Goal: Transaction & Acquisition: Obtain resource

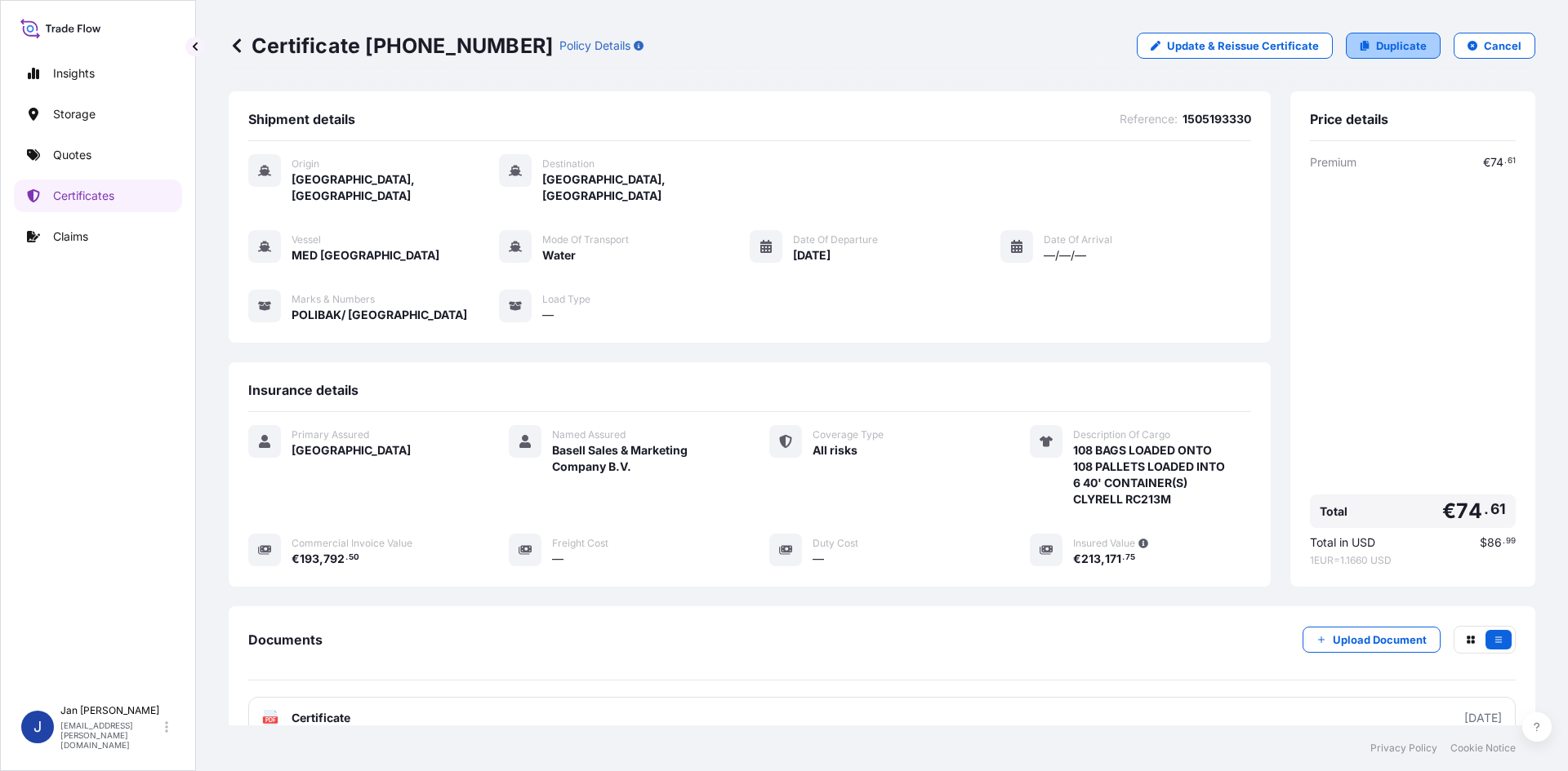
click at [1383, 48] on p "Duplicate" at bounding box center [1401, 46] width 51 height 17
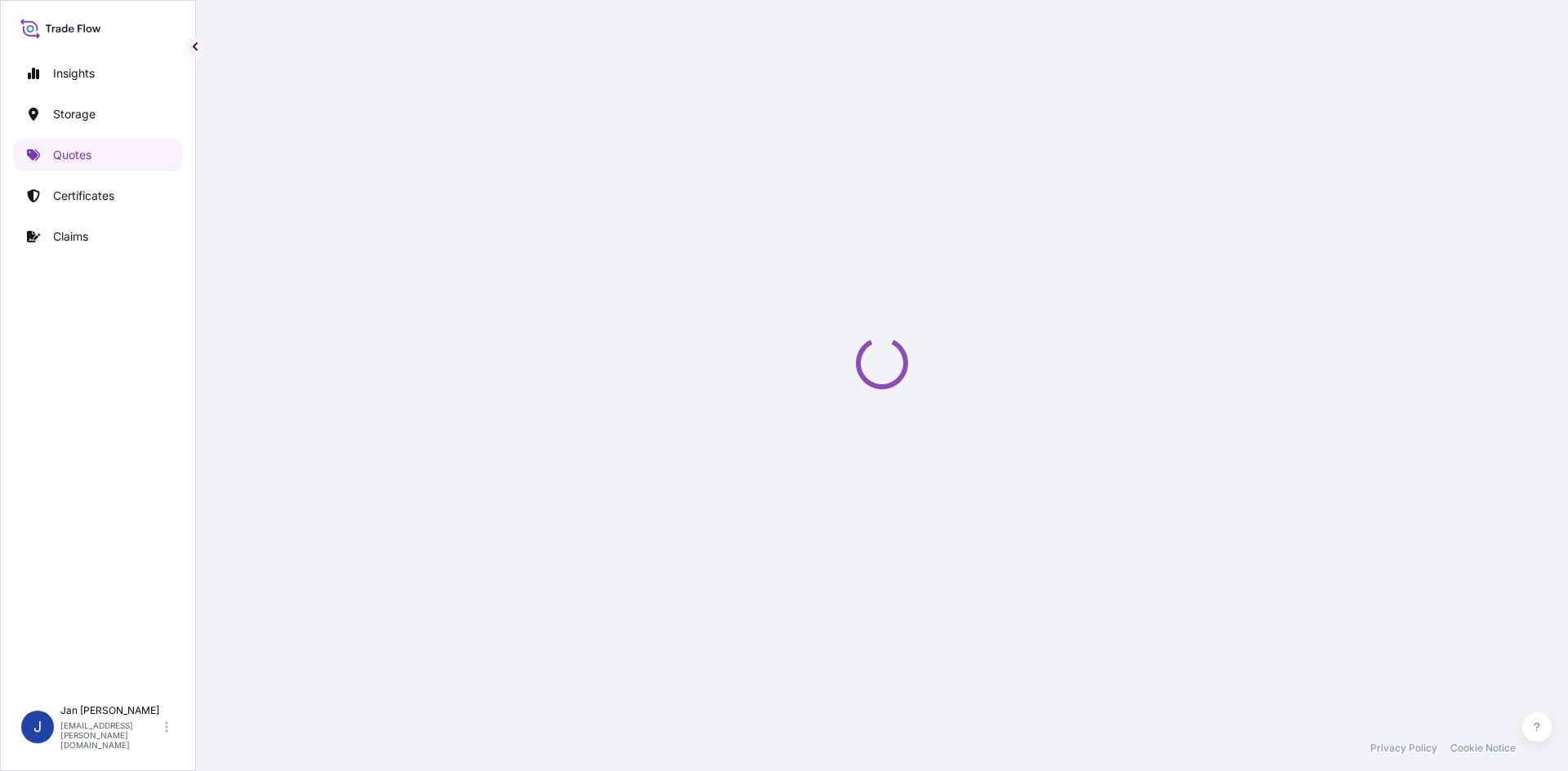
scroll to position [26, 0]
select select "Water"
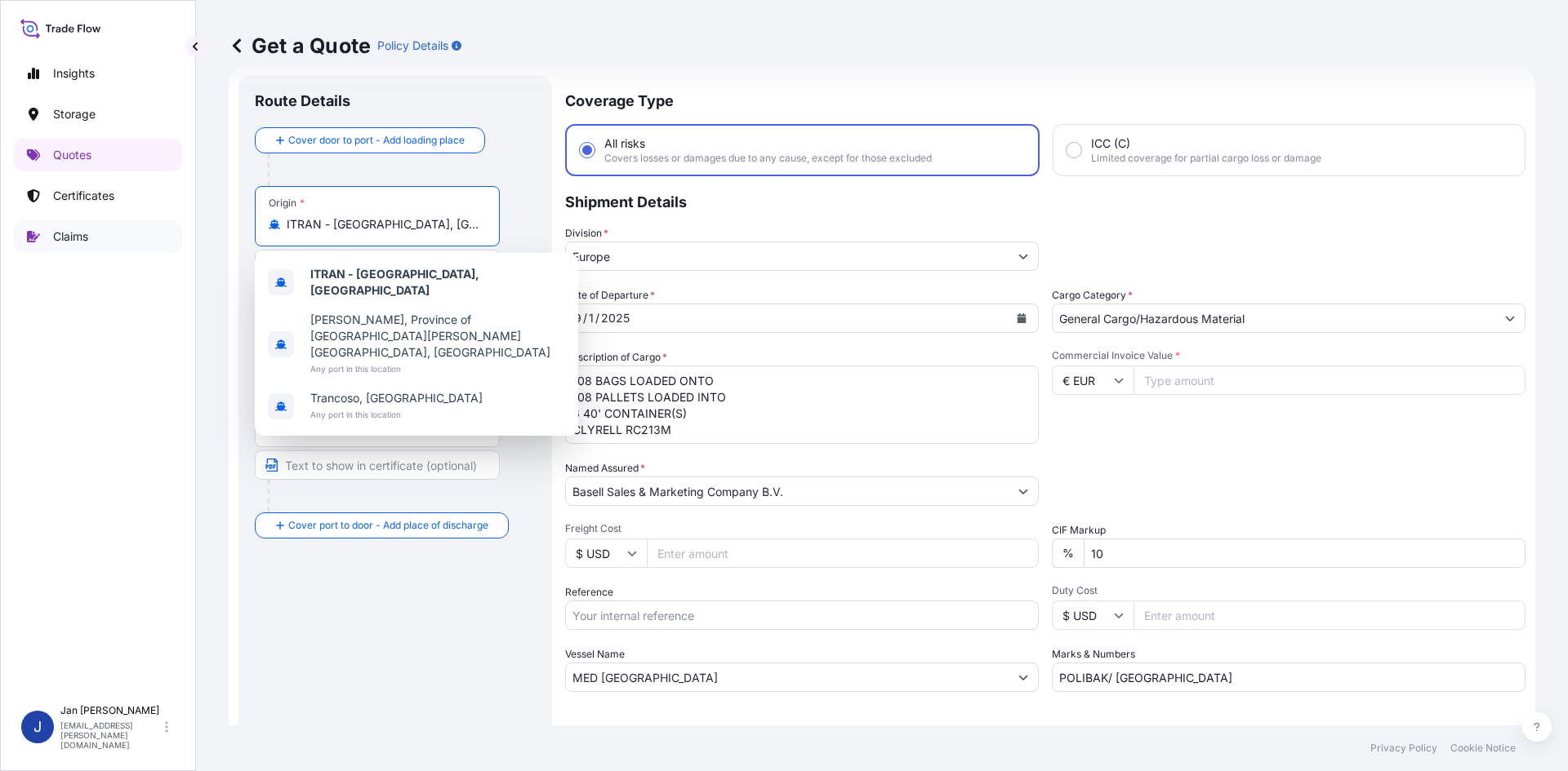
drag, startPoint x: 428, startPoint y: 227, endPoint x: 74, endPoint y: 245, distance: 354.5
click at [74, 245] on div "Insights Storage Quotes Certificates Claims J [PERSON_NAME] [EMAIL_ADDRESS][PER…" at bounding box center [784, 386] width 1568 height 771
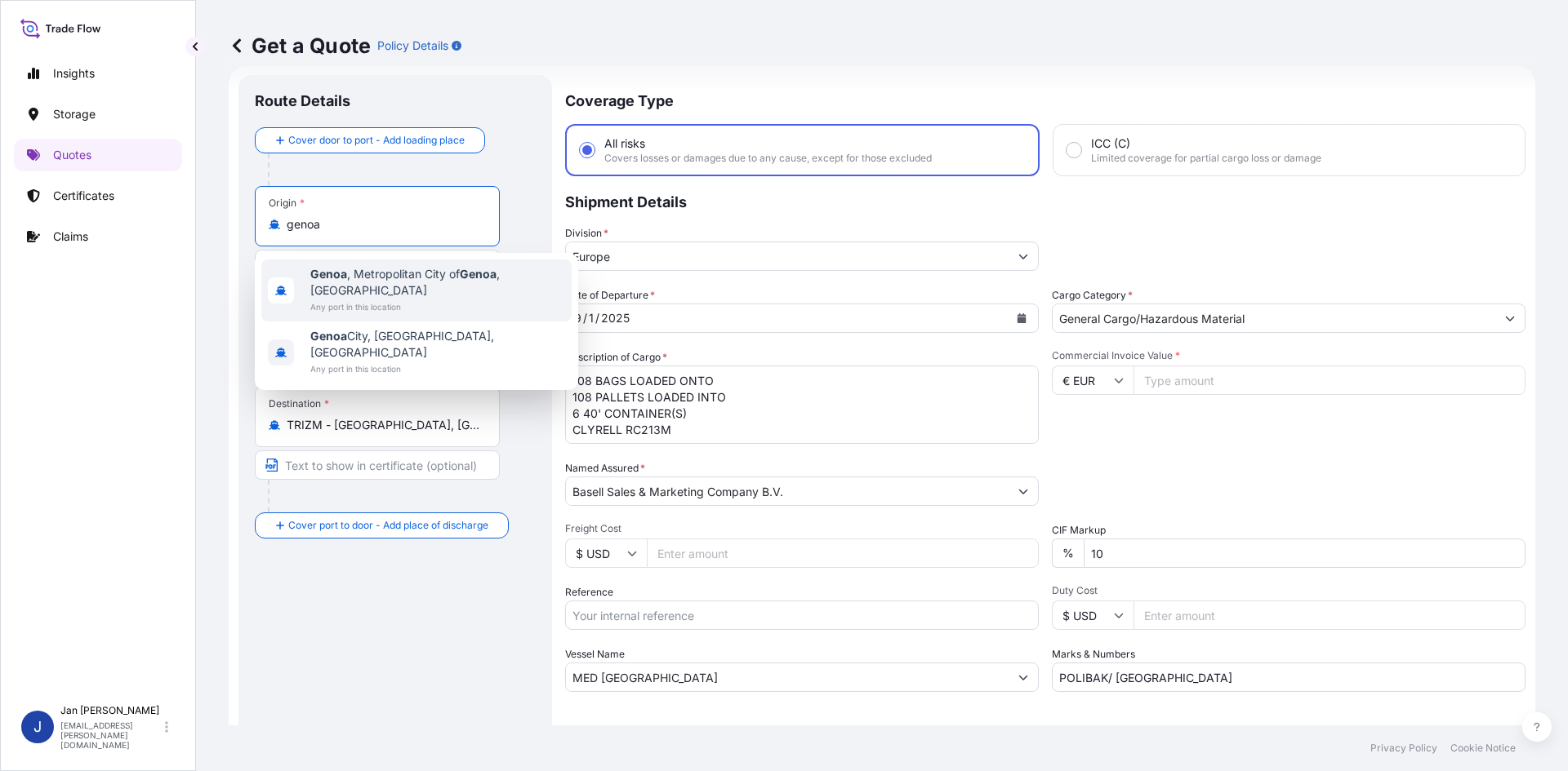
click at [509, 298] on span "Any port in this location" at bounding box center [438, 307] width 255 height 17
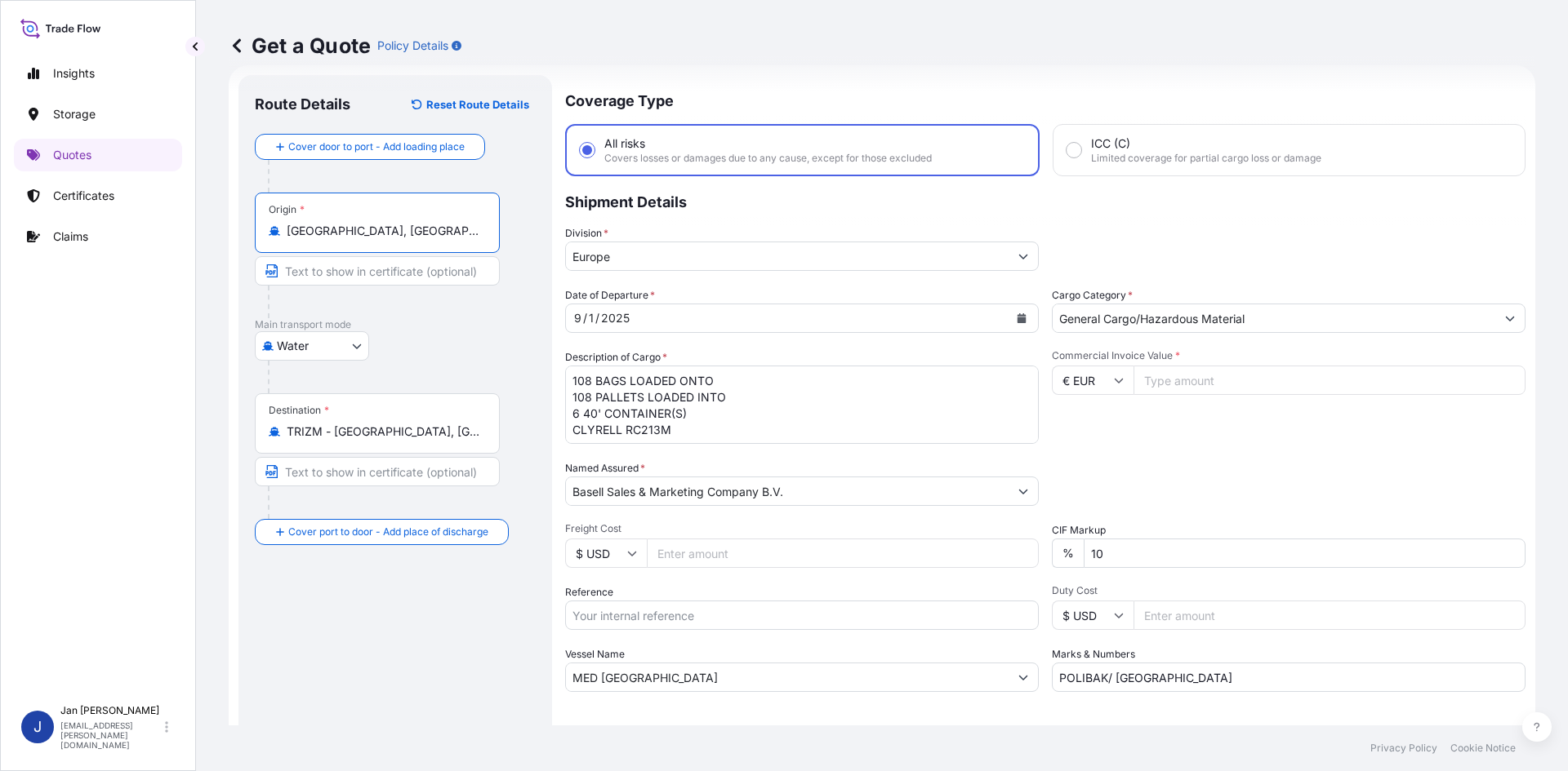
type input "[GEOGRAPHIC_DATA], [GEOGRAPHIC_DATA] of [GEOGRAPHIC_DATA], [GEOGRAPHIC_DATA]"
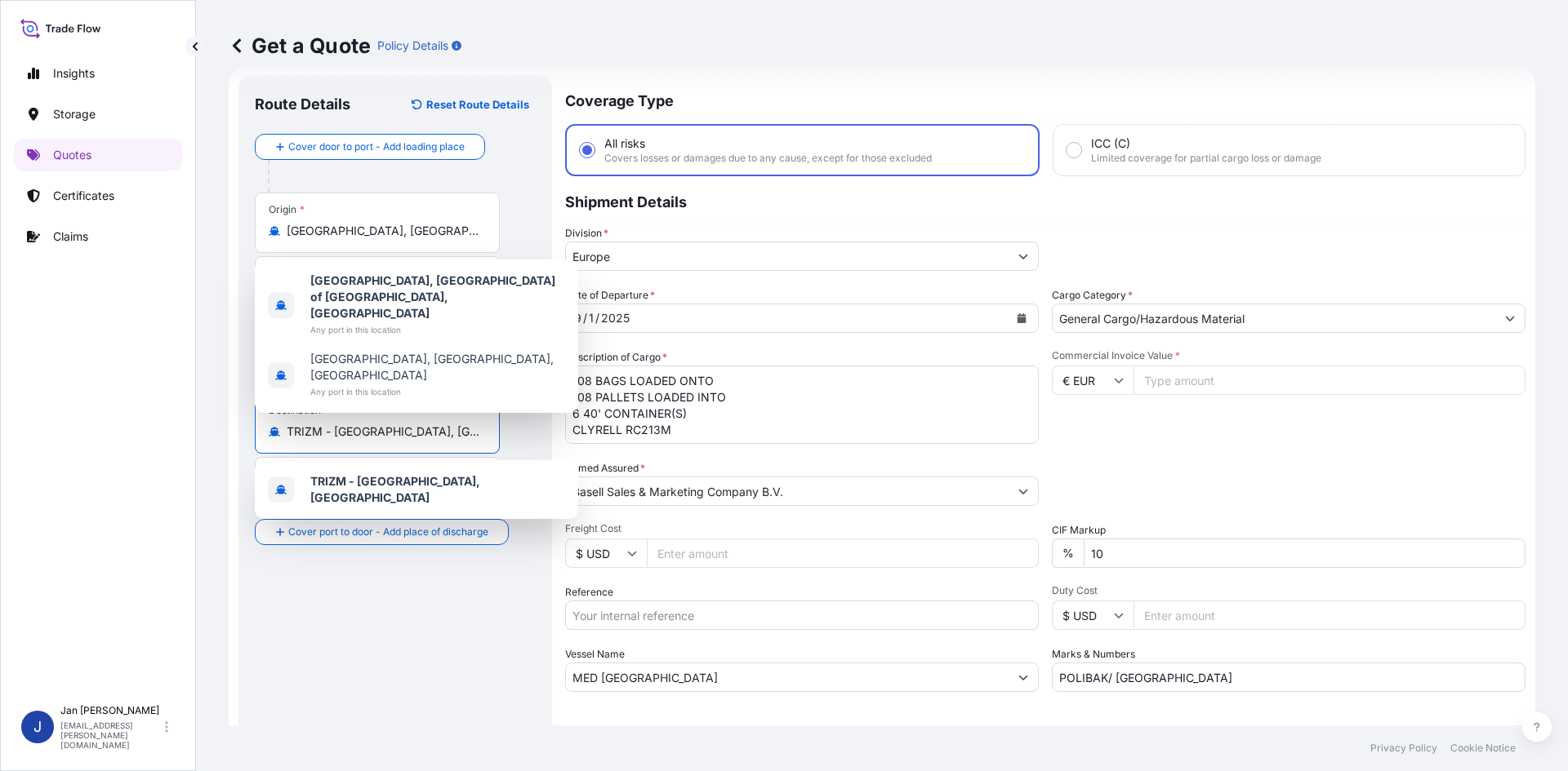
drag, startPoint x: 408, startPoint y: 435, endPoint x: 97, endPoint y: 436, distance: 311.0
click at [105, 438] on div "Insights Storage Quotes Certificates Claims J [PERSON_NAME] [EMAIL_ADDRESS][PER…" at bounding box center [784, 386] width 1568 height 771
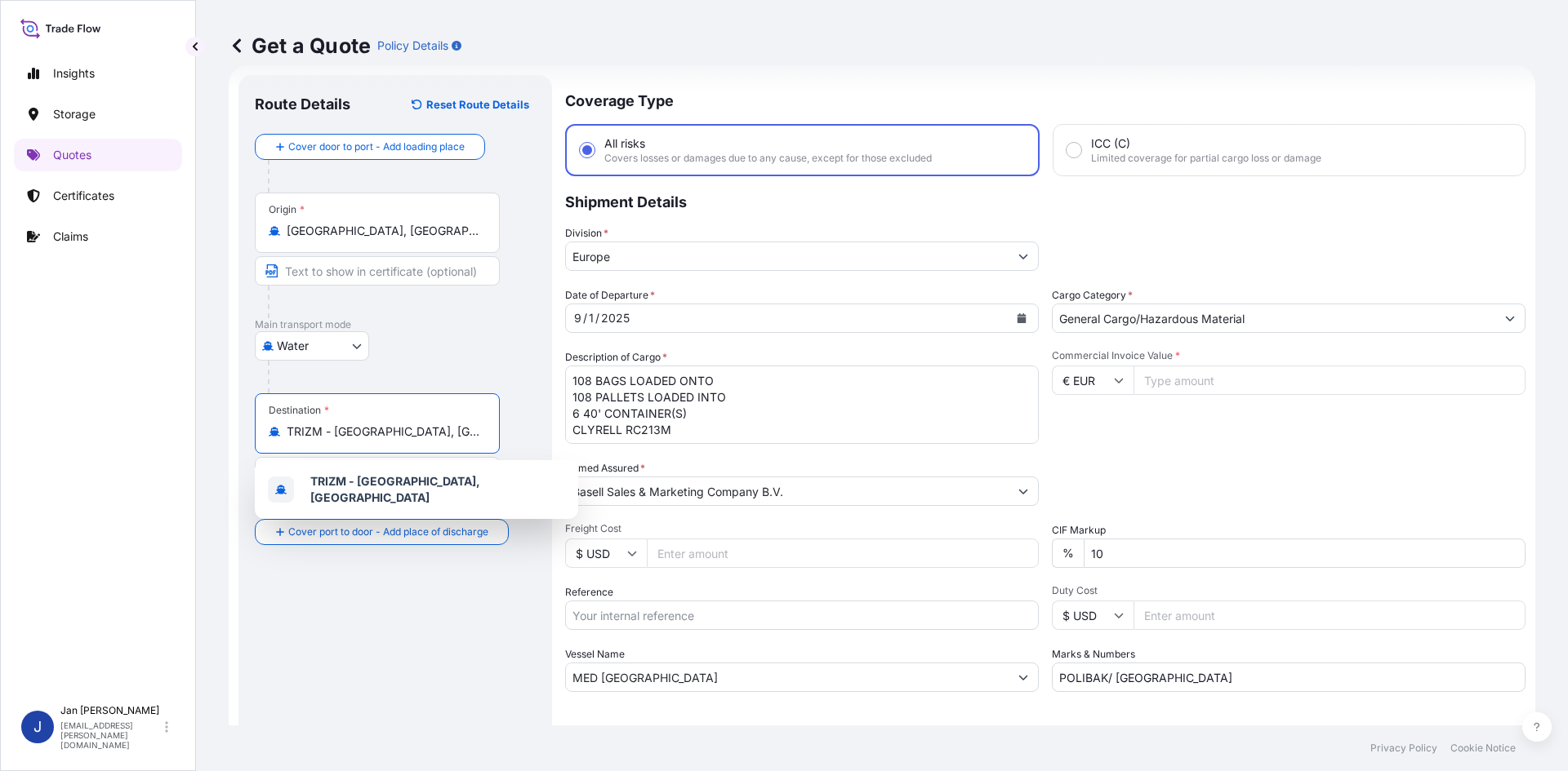
paste input "HAIPHONG"
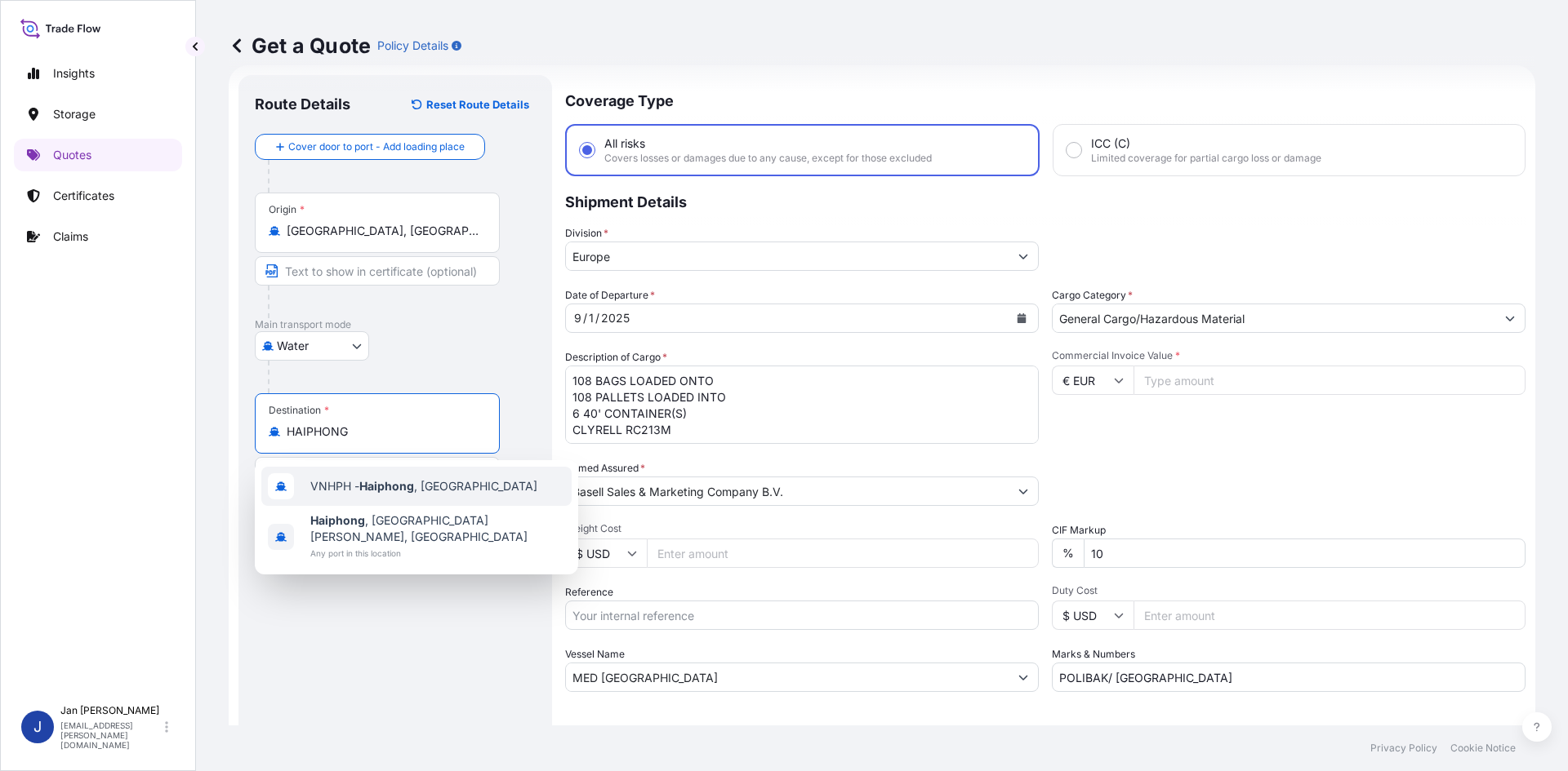
click at [511, 490] on div "VNHPH - Haiphong , [GEOGRAPHIC_DATA]" at bounding box center [416, 487] width 311 height 39
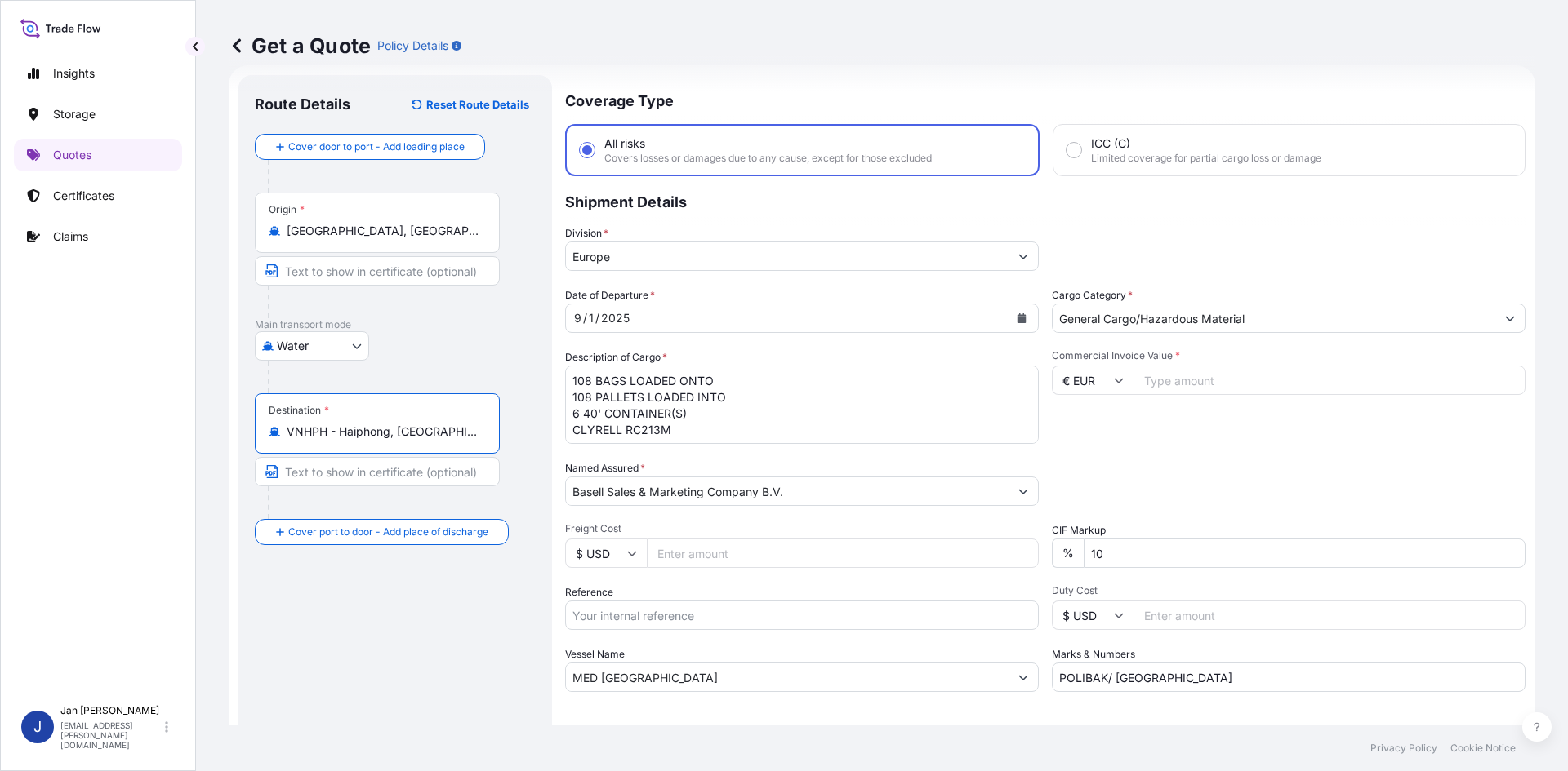
type input "VNHPH - Haiphong, [GEOGRAPHIC_DATA]"
click at [708, 320] on div "[DATE]" at bounding box center [786, 319] width 442 height 30
click at [1011, 324] on button "Calendar" at bounding box center [1022, 318] width 26 height 26
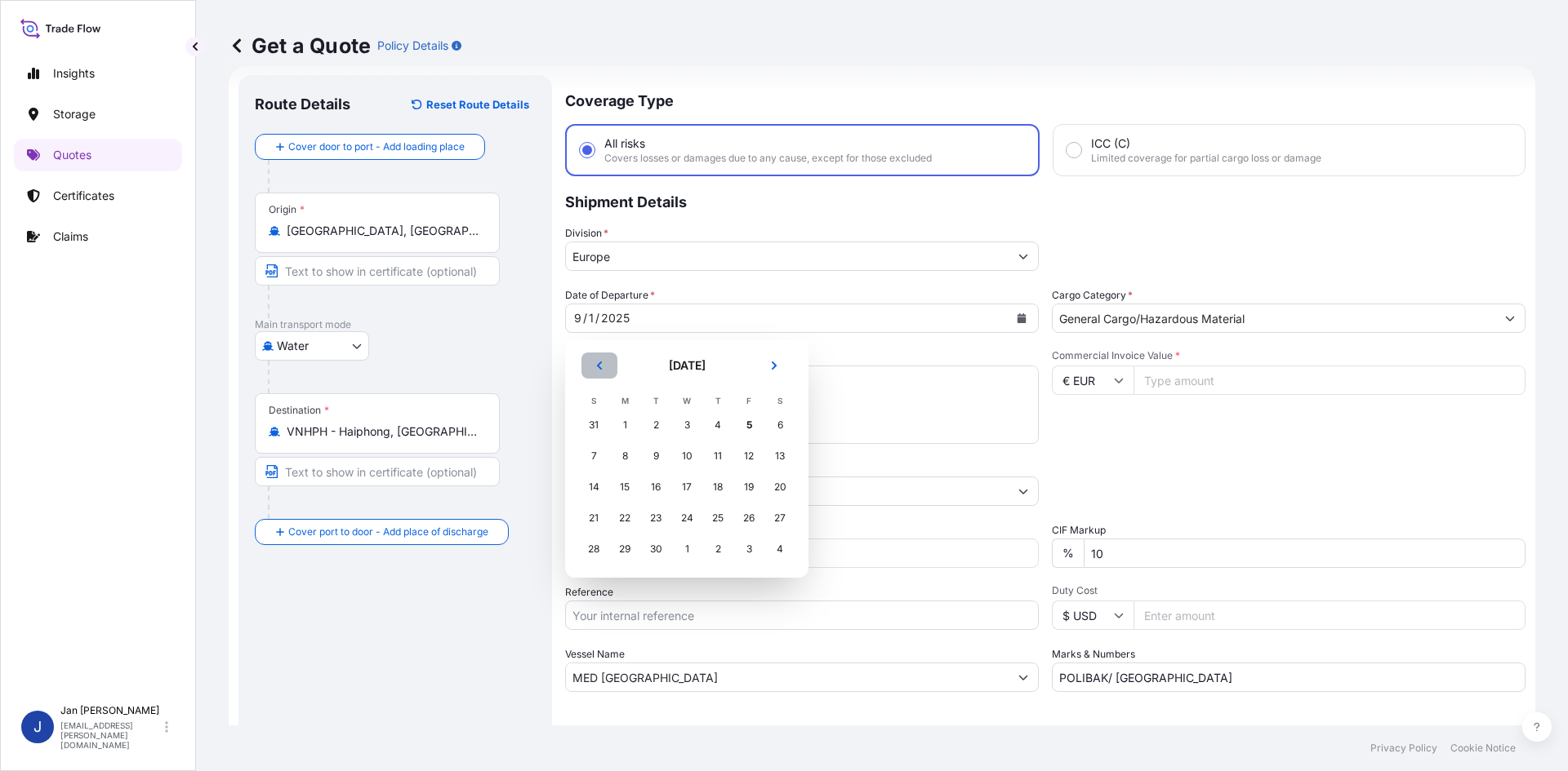
click at [615, 364] on button "Previous" at bounding box center [599, 366] width 36 height 26
click at [751, 522] on div "22" at bounding box center [749, 518] width 30 height 30
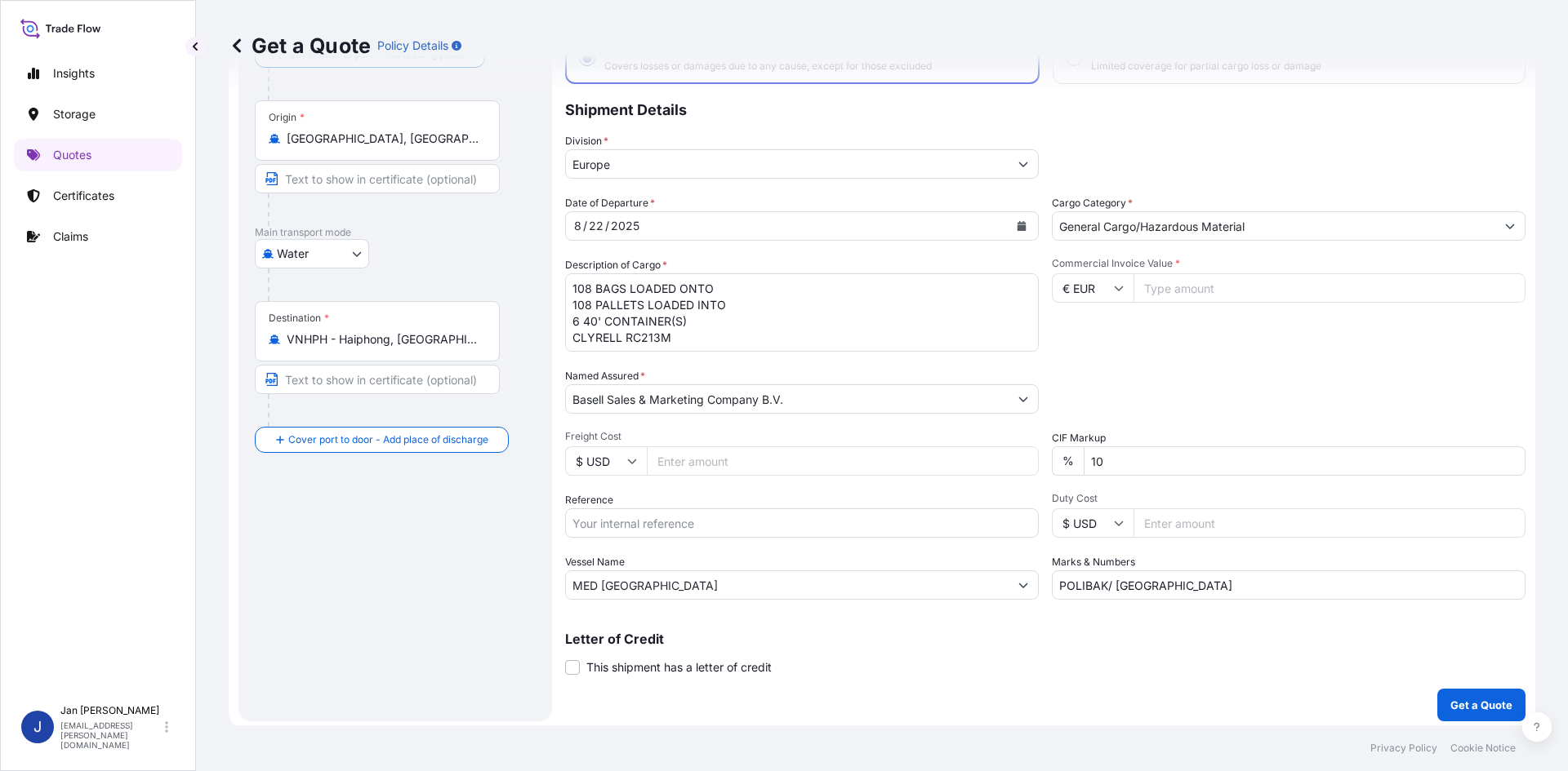
scroll to position [124, 0]
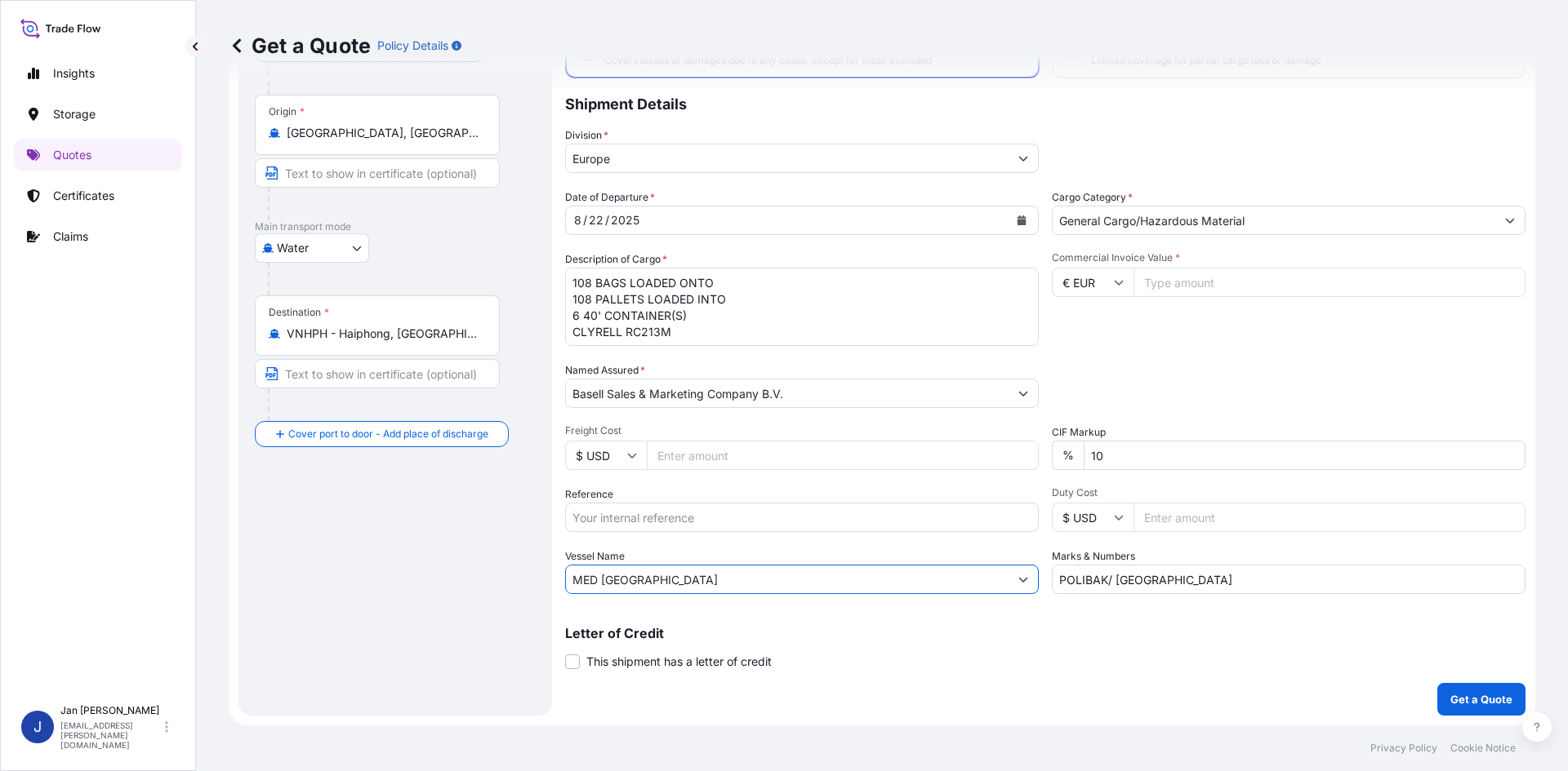
drag, startPoint x: 677, startPoint y: 584, endPoint x: 451, endPoint y: 586, distance: 226.0
click at [477, 594] on form "Route Details Reset Route Details Cover door to port - Add loading place Place …" at bounding box center [882, 347] width 1307 height 758
paste input "ONE FORWARD"
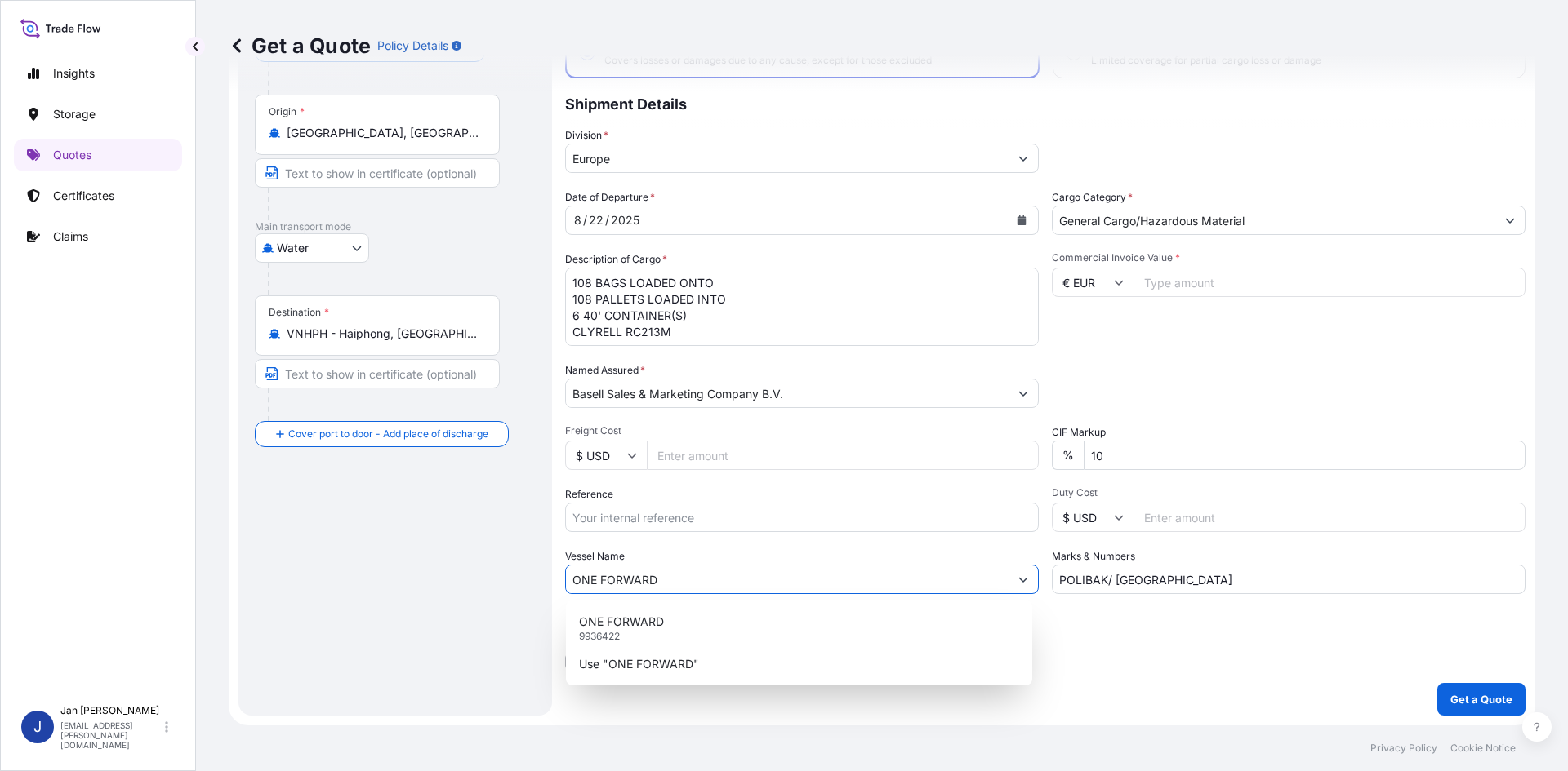
type input "ONE FORWARD"
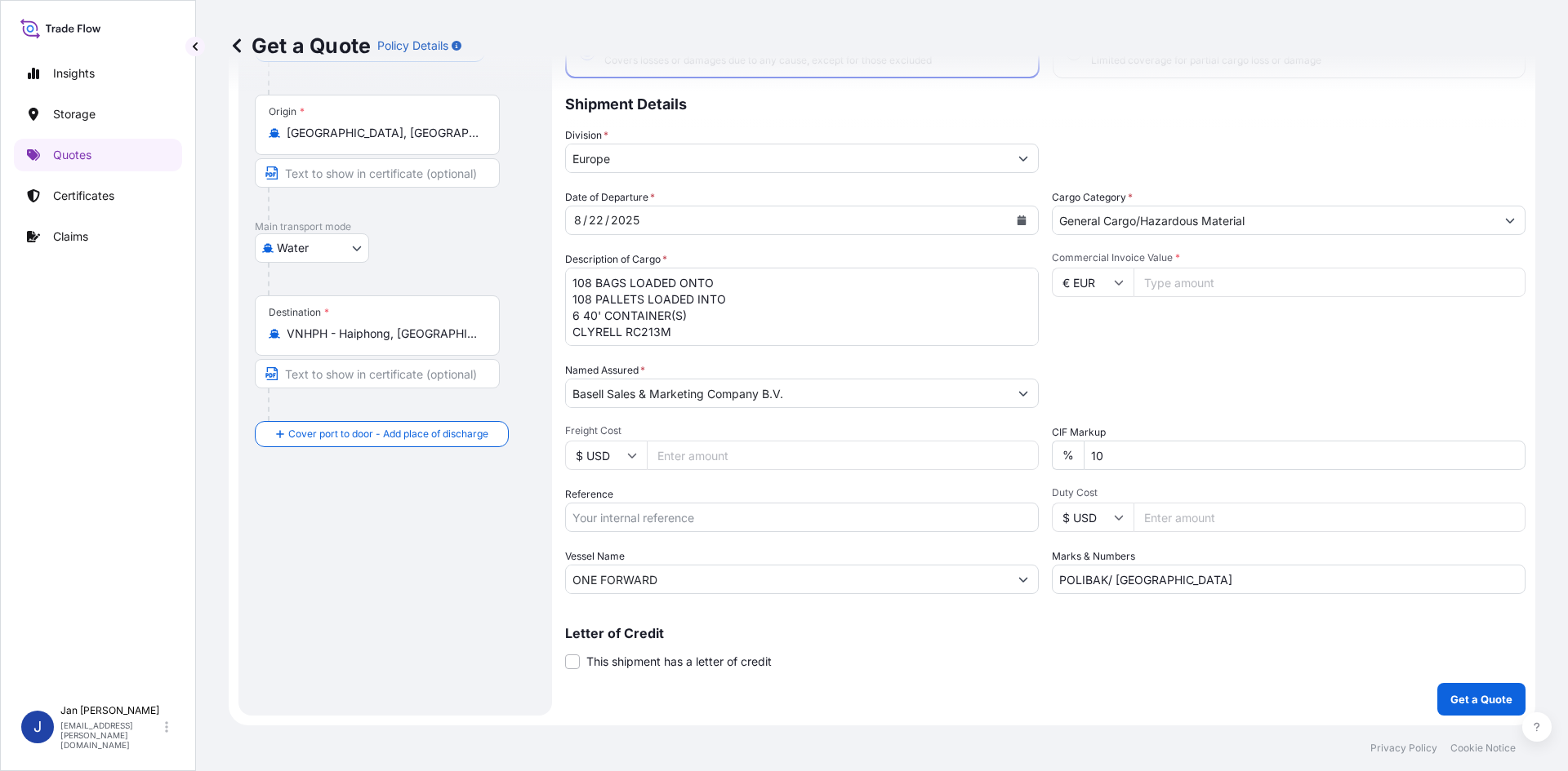
click at [639, 508] on input "Reference" at bounding box center [802, 518] width 474 height 30
paste input "1505192858"
type input "1505192858"
drag, startPoint x: 1071, startPoint y: 580, endPoint x: 768, endPoint y: 614, distance: 304.9
click at [759, 621] on div "Coverage Type All risks Covers losses or damages due to any cause, except for t…" at bounding box center [1046, 346] width 961 height 739
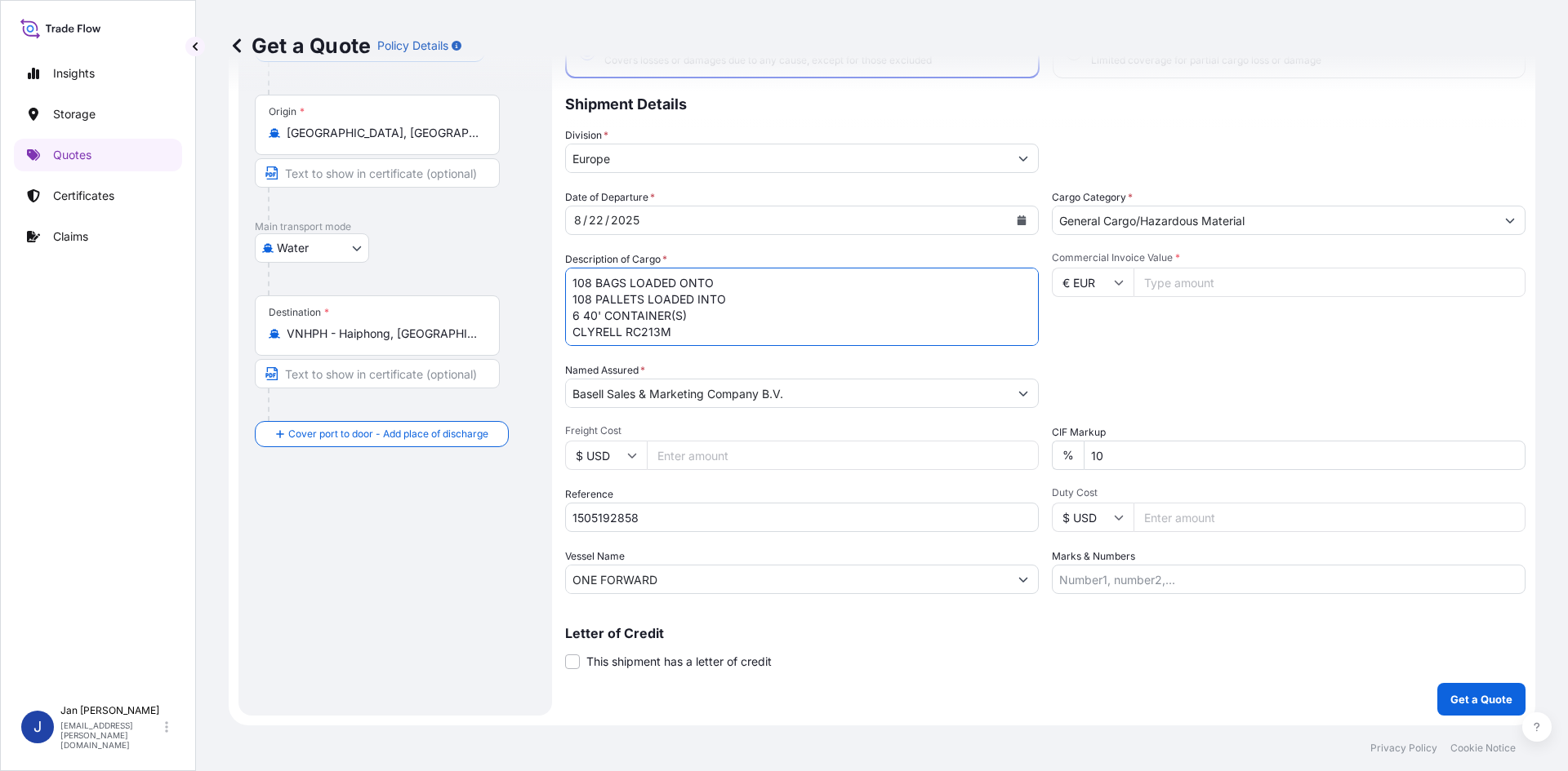
scroll to position [2, 0]
drag, startPoint x: 606, startPoint y: 300, endPoint x: 731, endPoint y: 371, distance: 143.8
click at [731, 371] on div "Date of Departure * [DATE] Cargo Category * General Cargo/Hazardous Material De…" at bounding box center [1046, 391] width 961 height 405
paste textarea "BAGS LOADED ONTO 15 PALLETS LOADED INTO 1 40' CONTAINER(S) CLYRELL EC340Q"
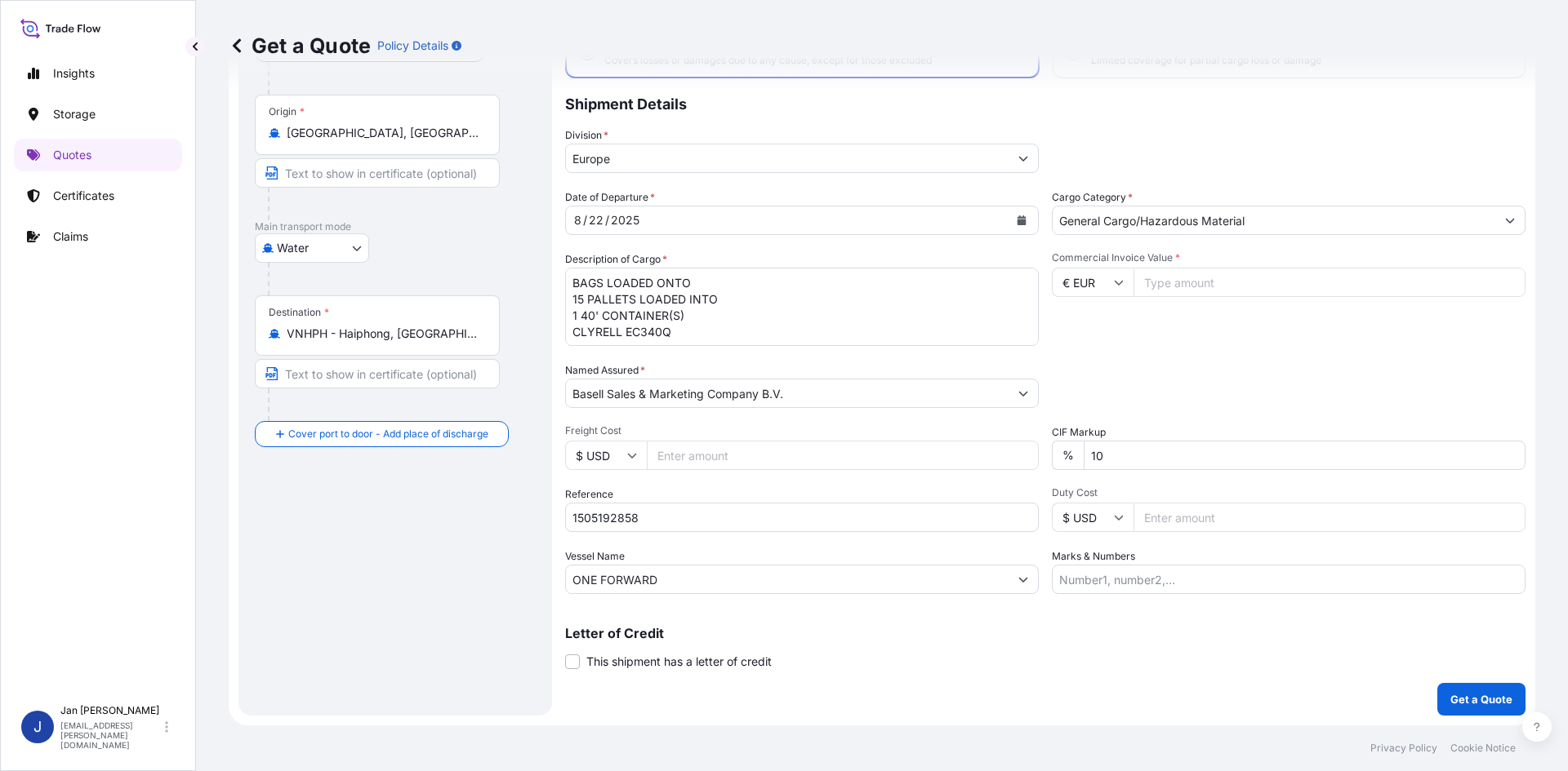
click at [573, 284] on textarea "108 BAGS LOADED ONTO 108 PALLETS LOADED INTO 6 40' CONTAINER(S) CLYRELL RC213M" at bounding box center [802, 307] width 474 height 79
paste textarea "825"
type textarea "825 BAGS LOADED ONTO 15 PALLETS LOADED INTO 1 40' CONTAINER(S) CLYRELL EC340Q"
click at [1177, 285] on input "Commercial Invoice Value *" at bounding box center [1330, 283] width 392 height 30
type input "34753.13"
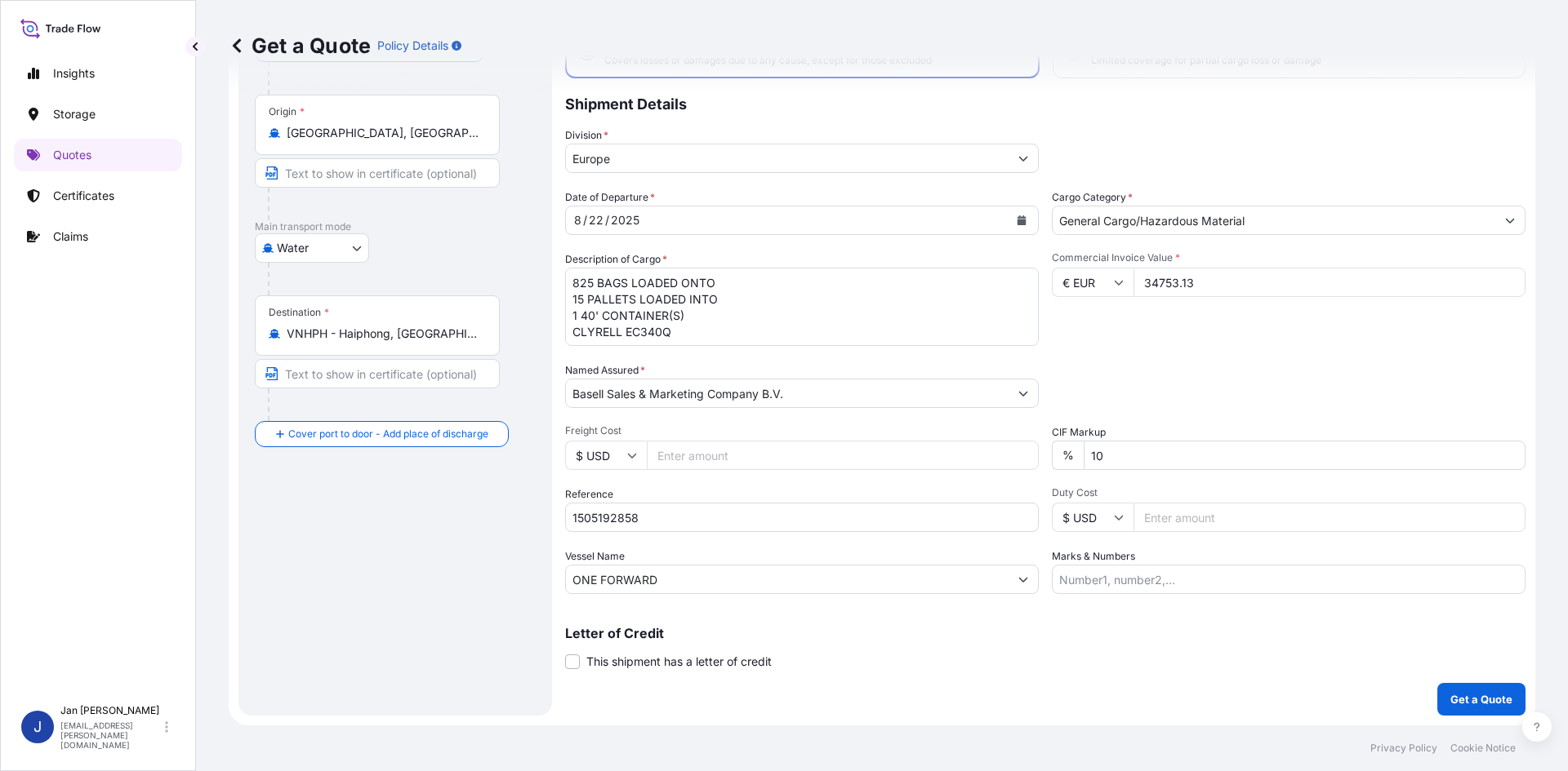
click at [1225, 377] on div "Packing Category Type to search a container mode Please select a primary mode o…" at bounding box center [1288, 385] width 474 height 45
click at [1484, 699] on p "Get a Quote" at bounding box center [1481, 700] width 62 height 17
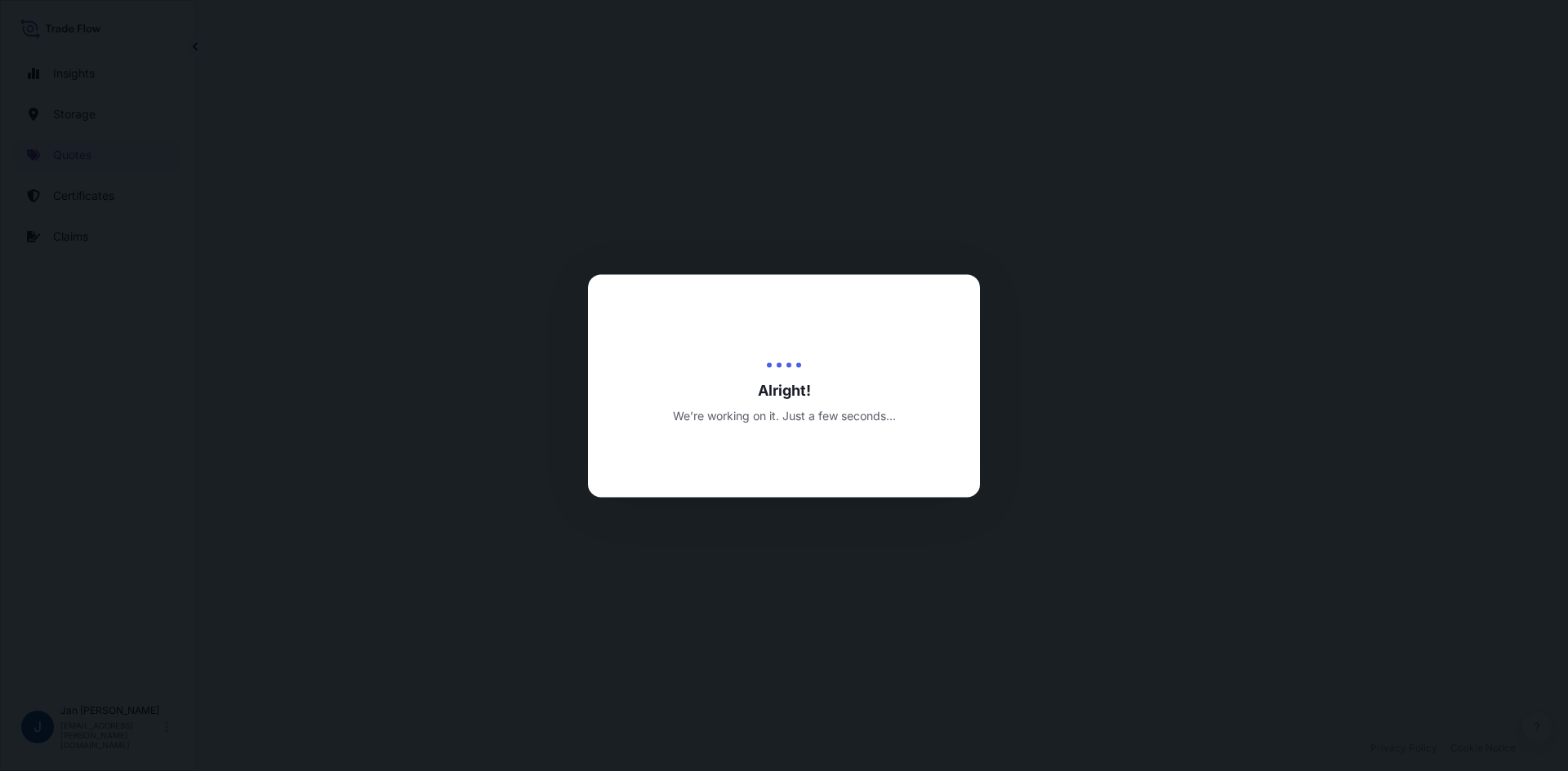
select select "Water"
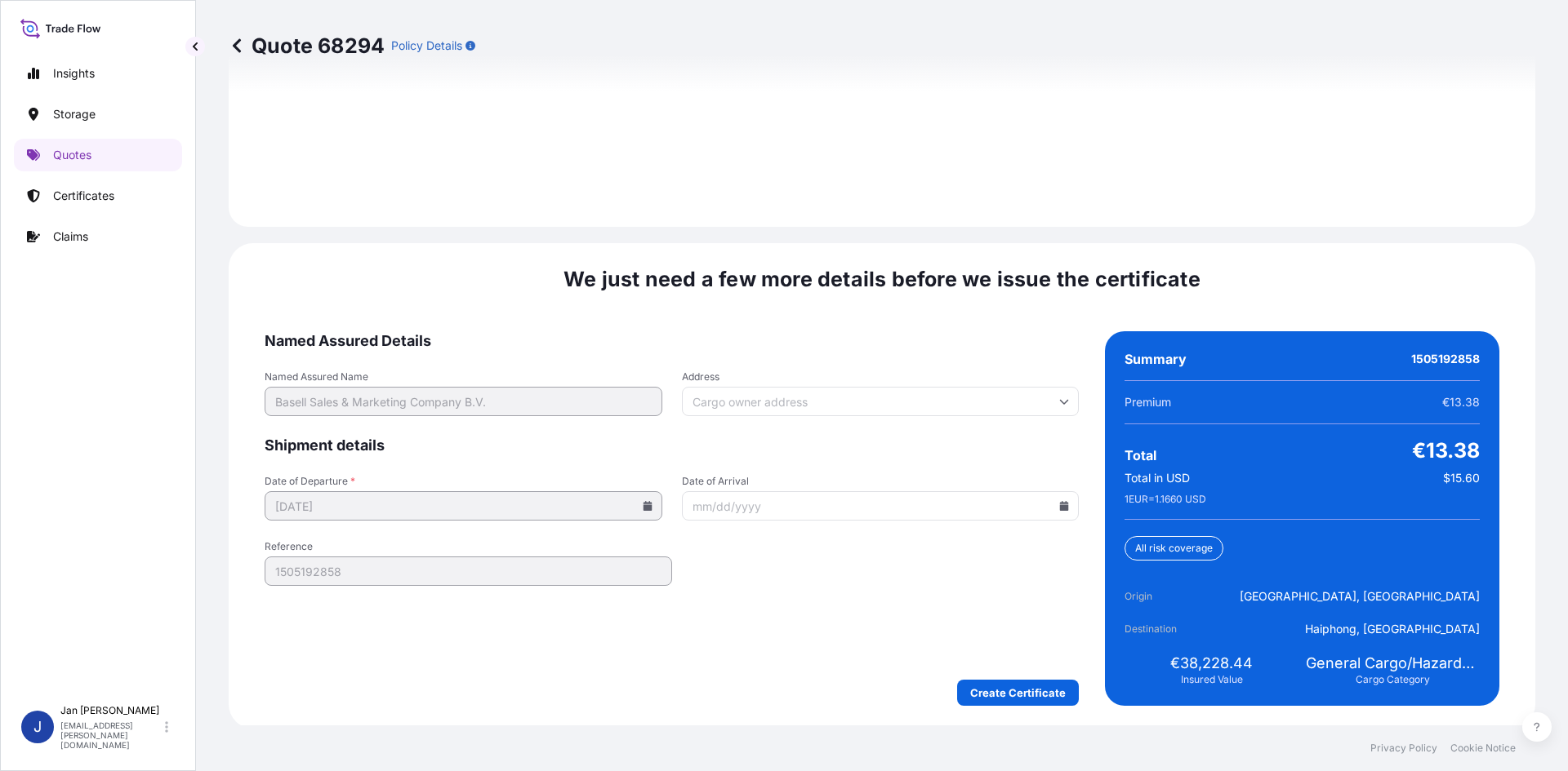
scroll to position [2342, 0]
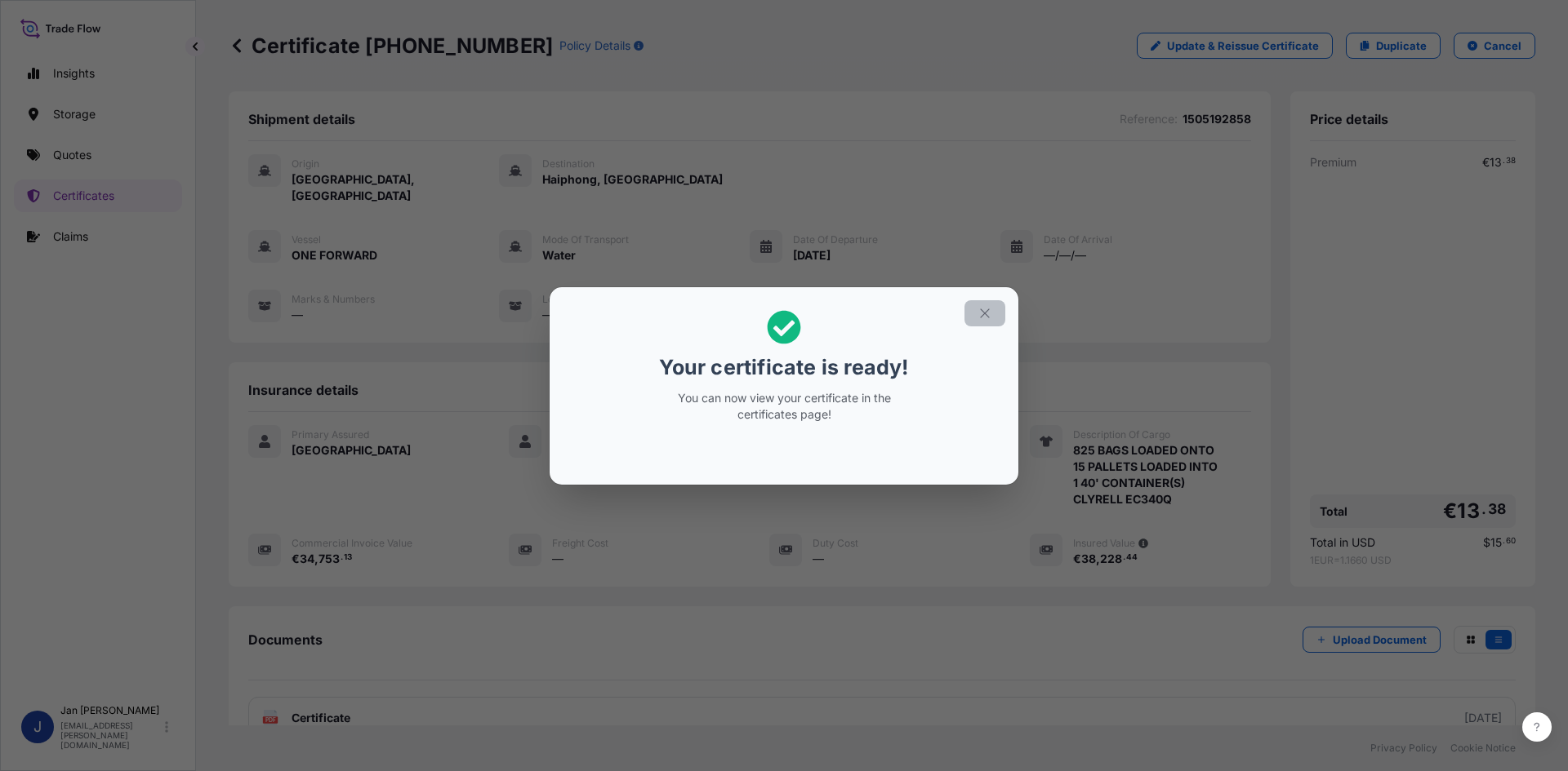
click at [988, 317] on icon "button" at bounding box center [985, 313] width 9 height 9
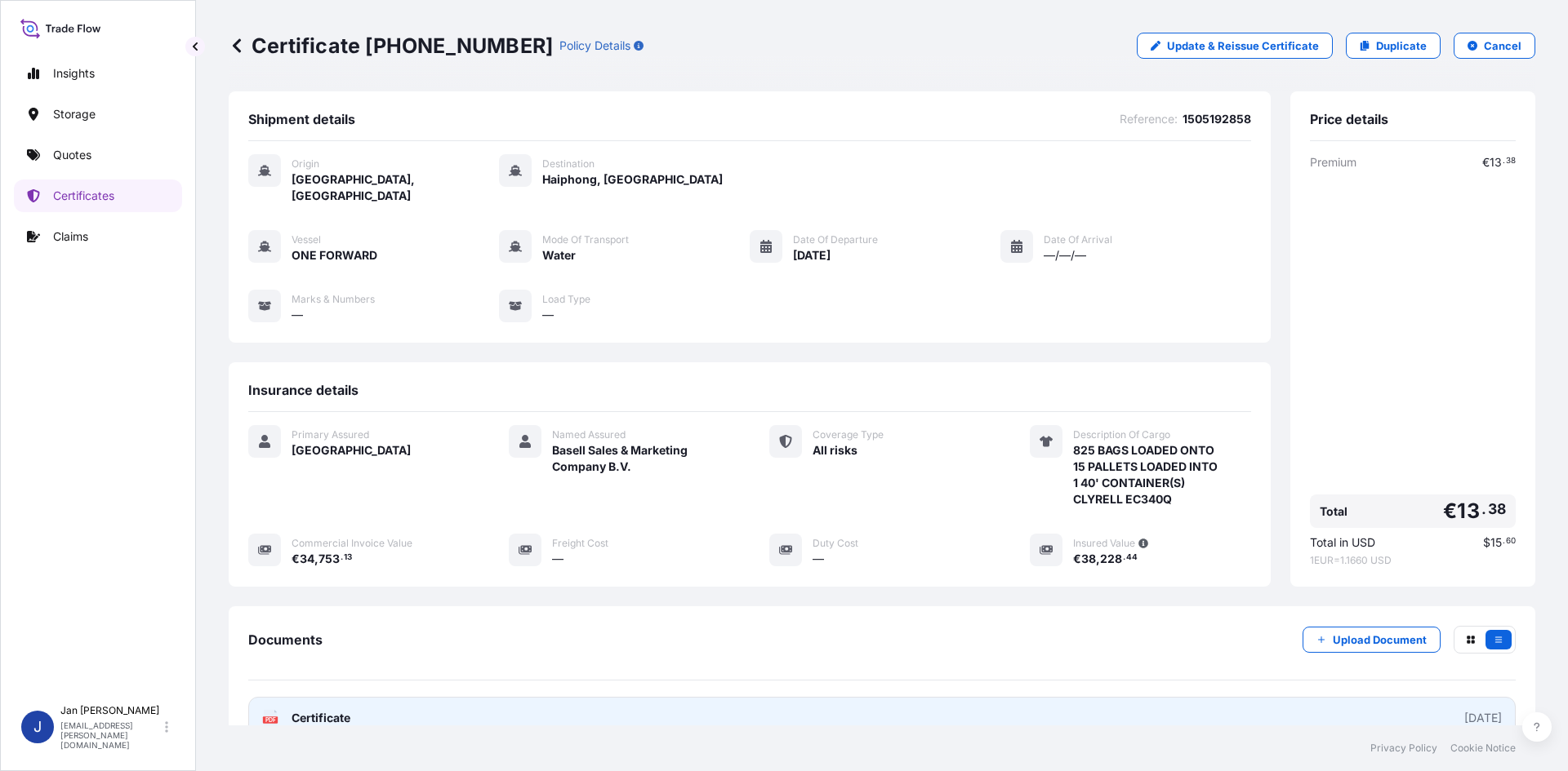
click at [423, 709] on link "PDF Certificate [DATE]" at bounding box center [882, 718] width 1268 height 43
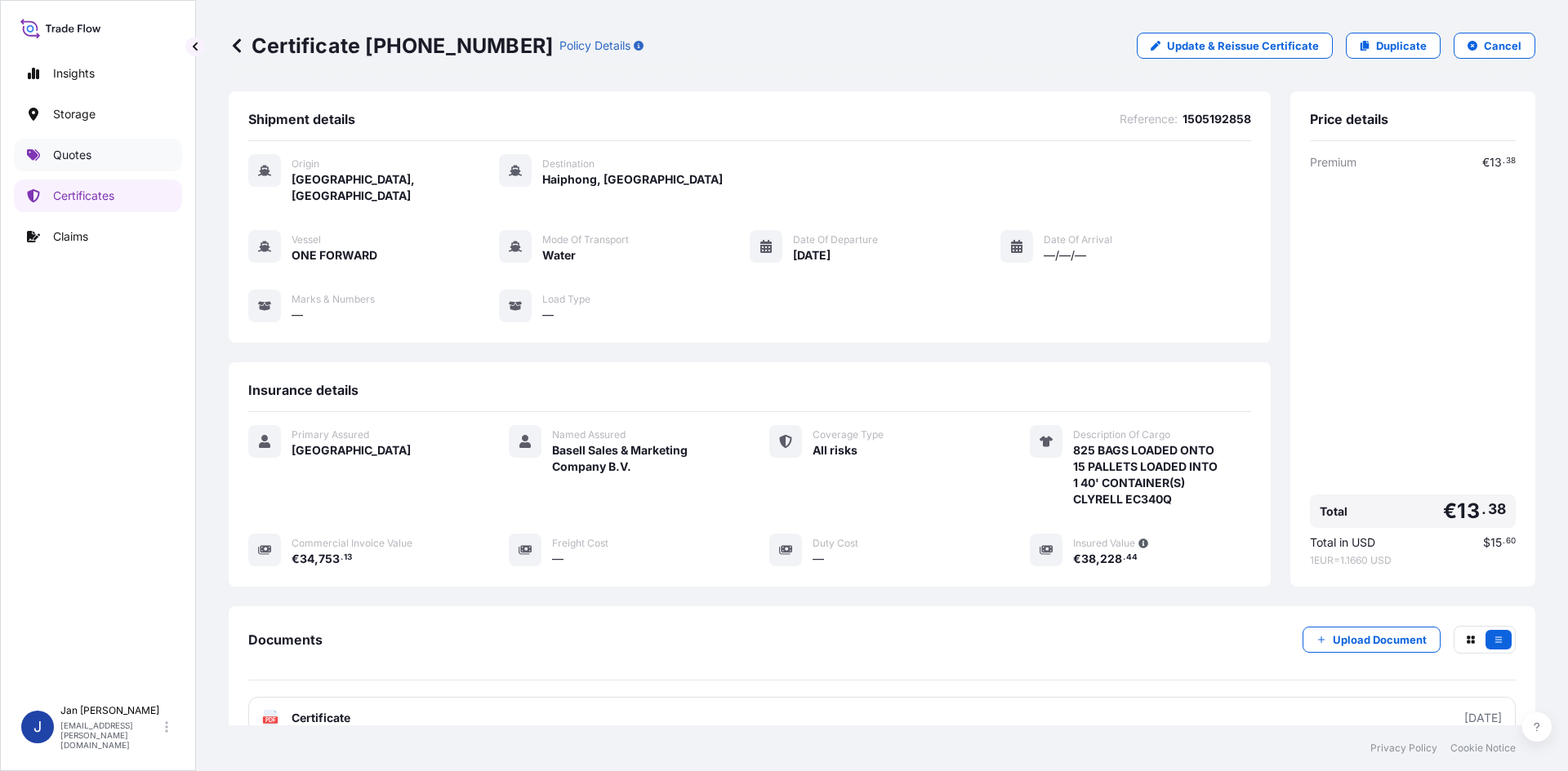
click at [127, 155] on link "Quotes" at bounding box center [97, 155] width 168 height 32
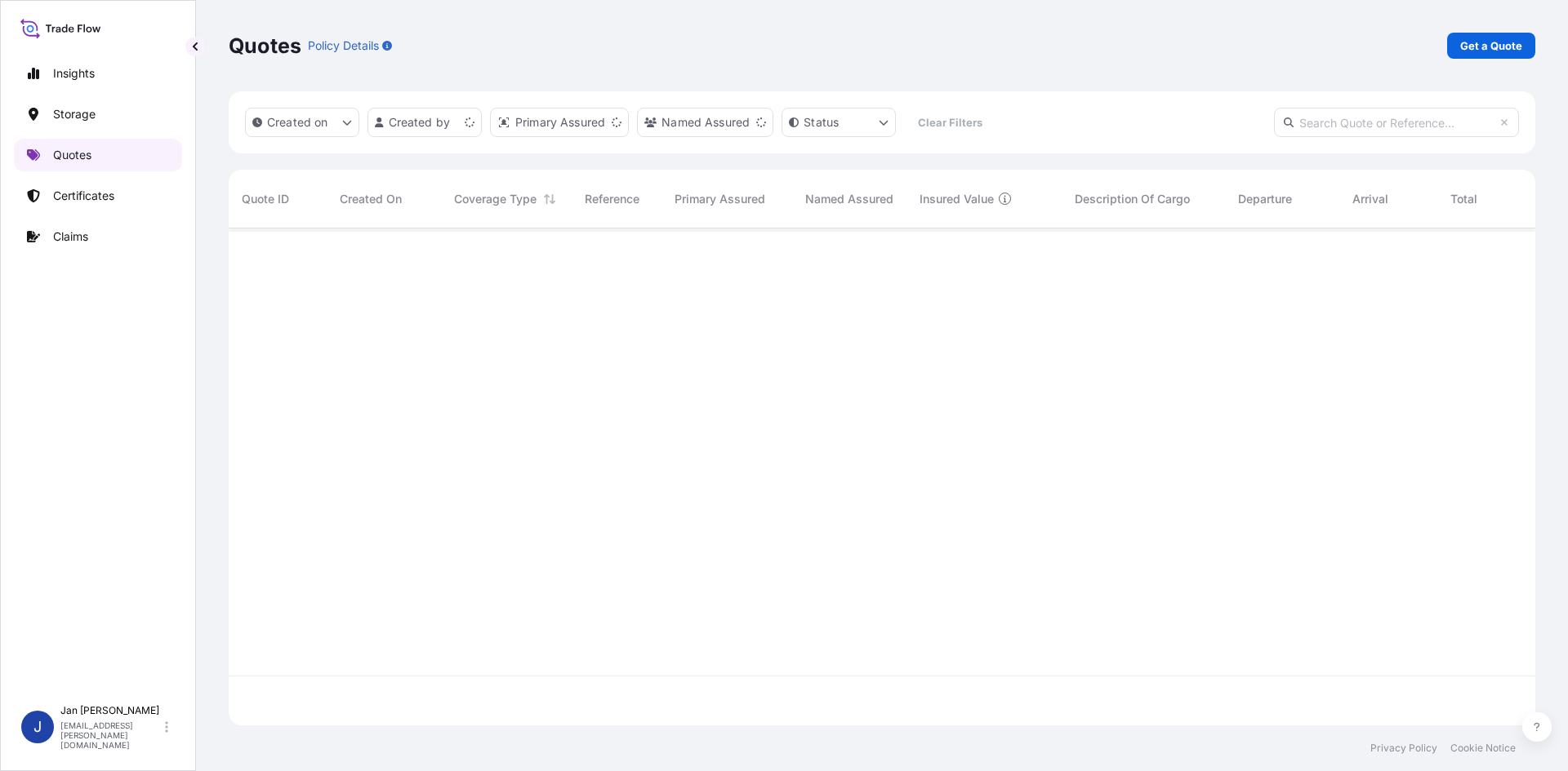
scroll to position [494, 1294]
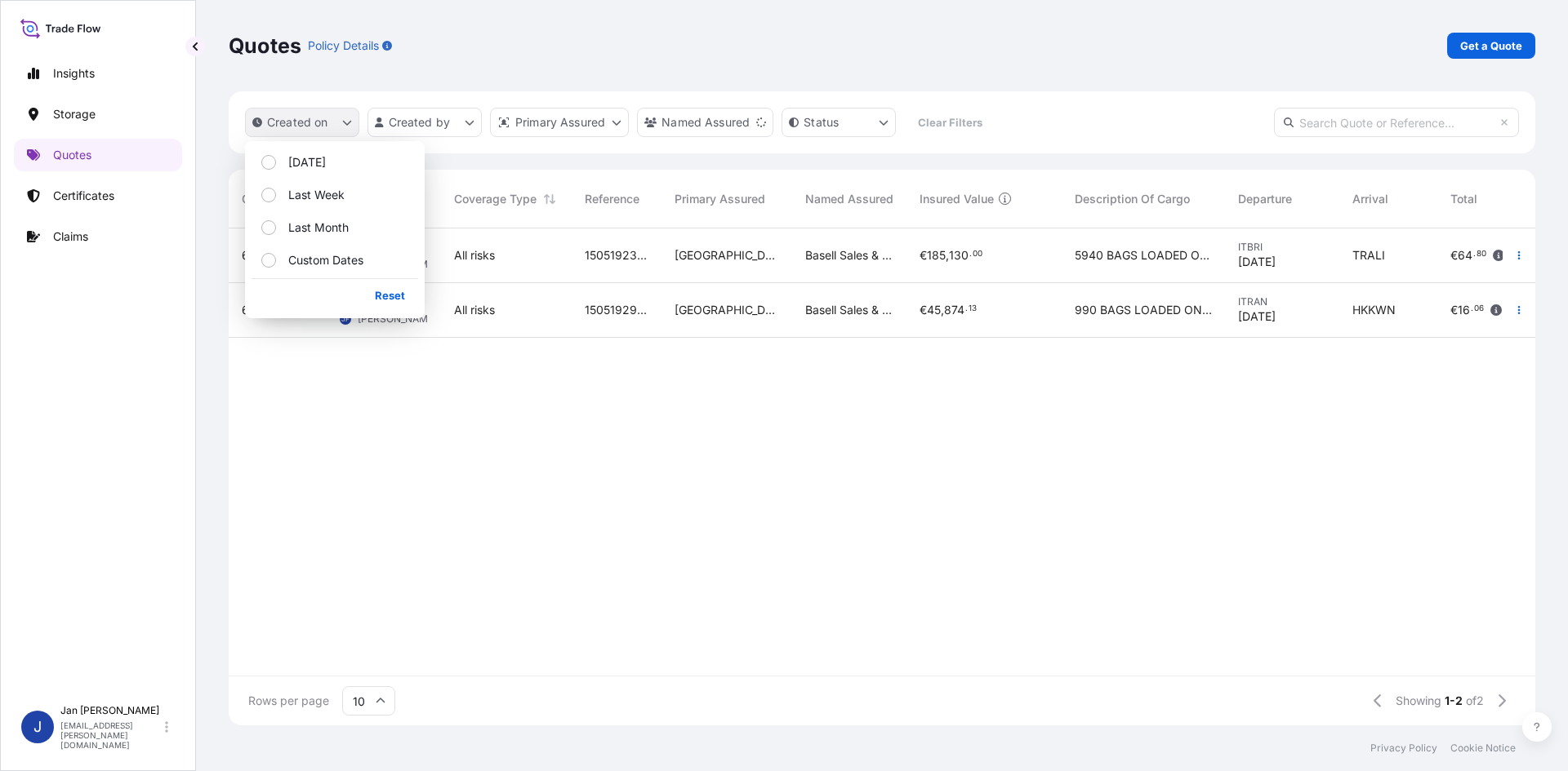
click at [320, 111] on button "Created on" at bounding box center [301, 122] width 114 height 30
click at [314, 153] on button "[DATE]" at bounding box center [335, 162] width 167 height 30
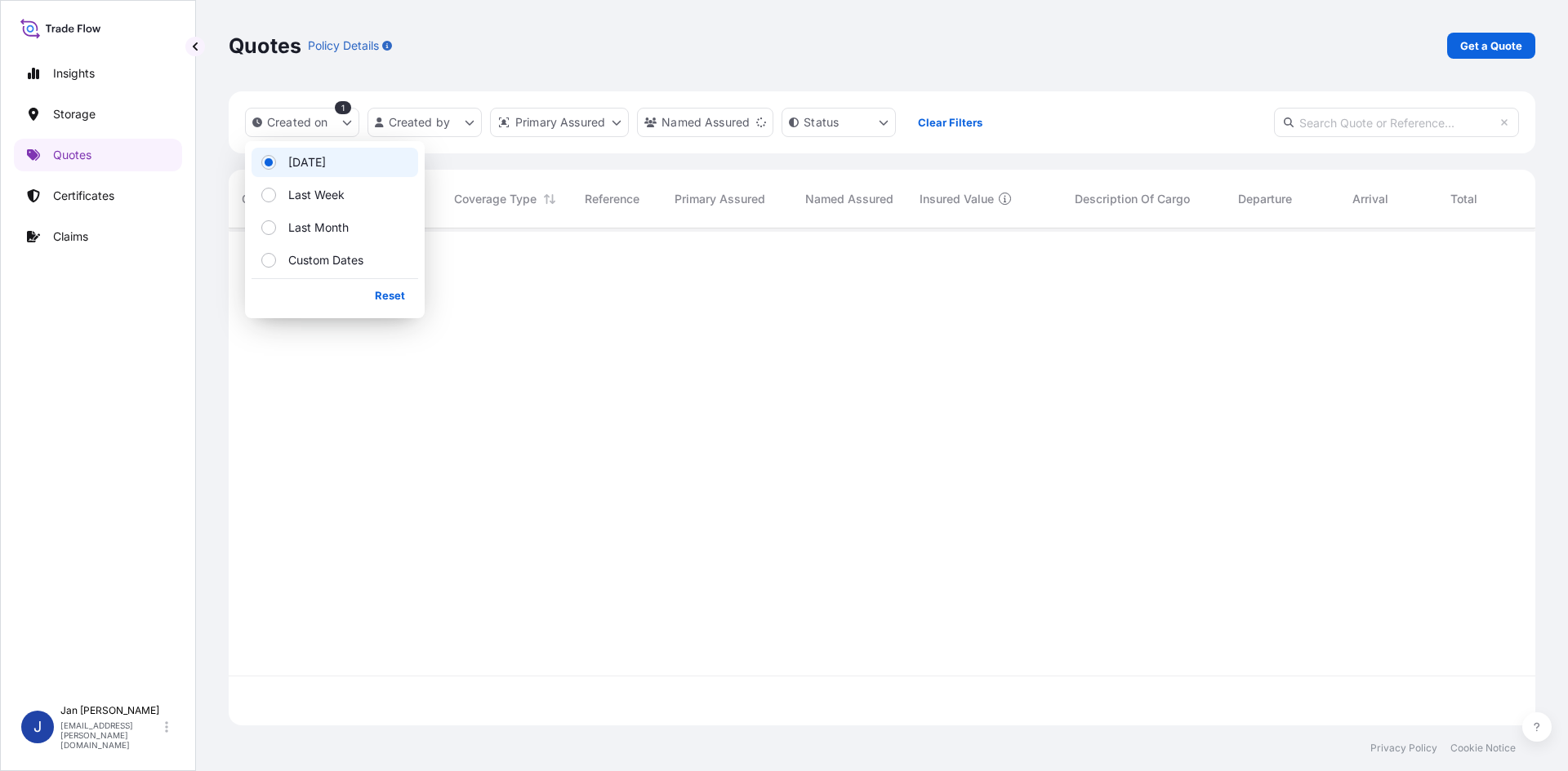
scroll to position [544, 1294]
click at [386, 296] on p "Reset" at bounding box center [389, 296] width 31 height 17
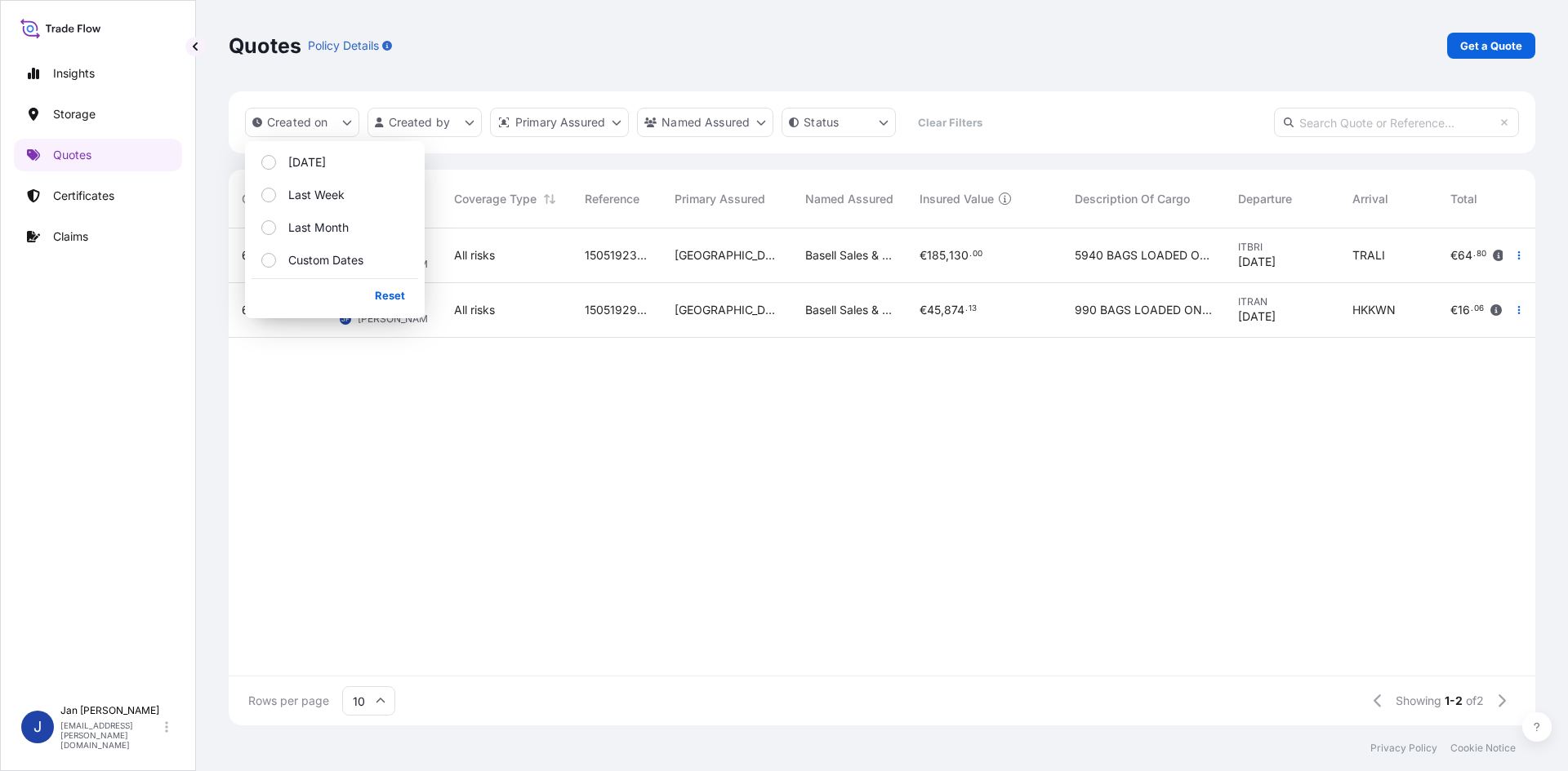
click at [1429, 403] on div "65150 [DATE] JF [PERSON_NAME] All risks 1505192373 [GEOGRAPHIC_DATA] Basell Sal…" at bounding box center [956, 452] width 1454 height 448
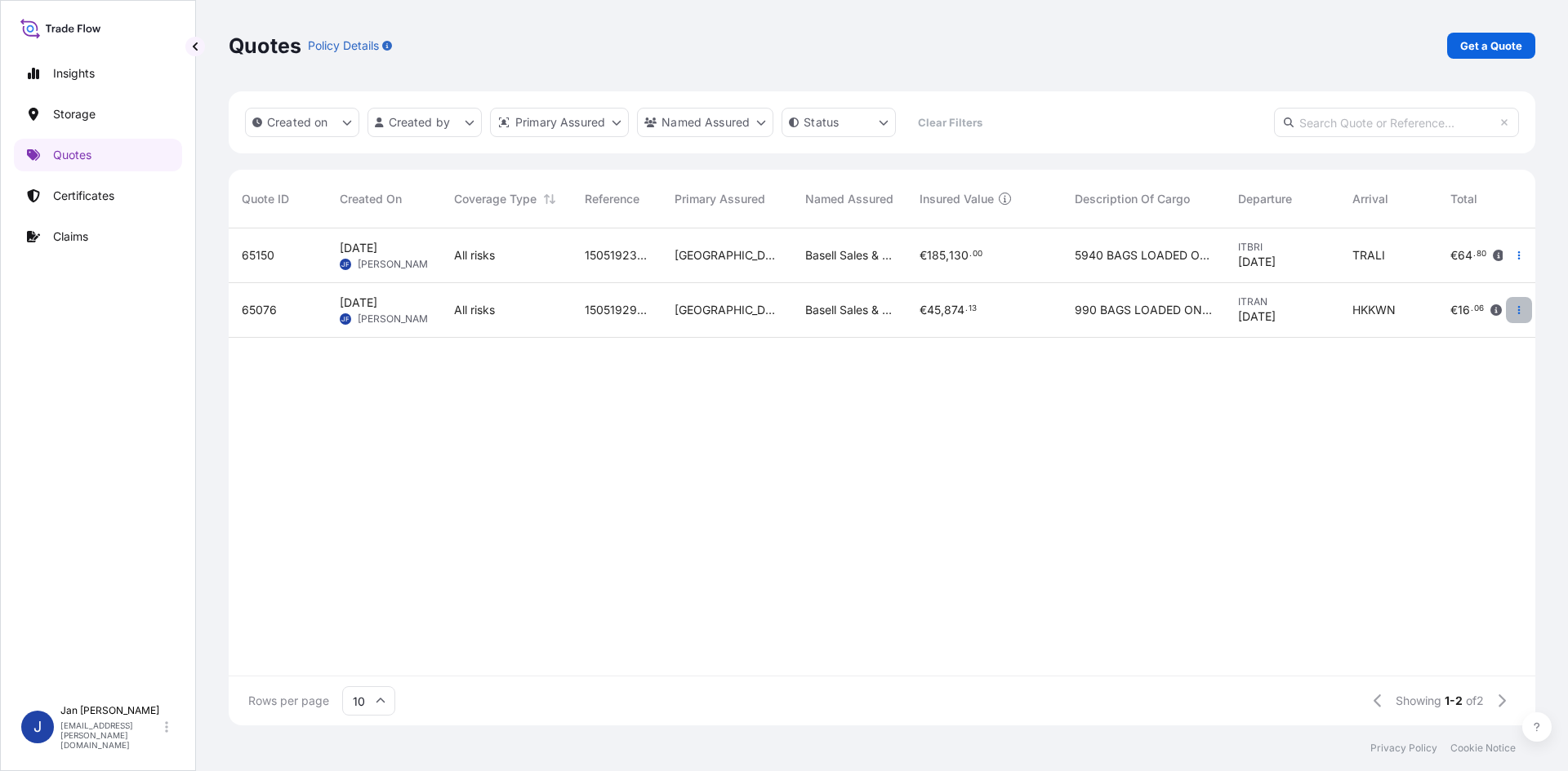
click at [1521, 313] on icon "button" at bounding box center [1519, 310] width 10 height 10
click at [1461, 346] on p "Duplicate quote" at bounding box center [1453, 343] width 85 height 17
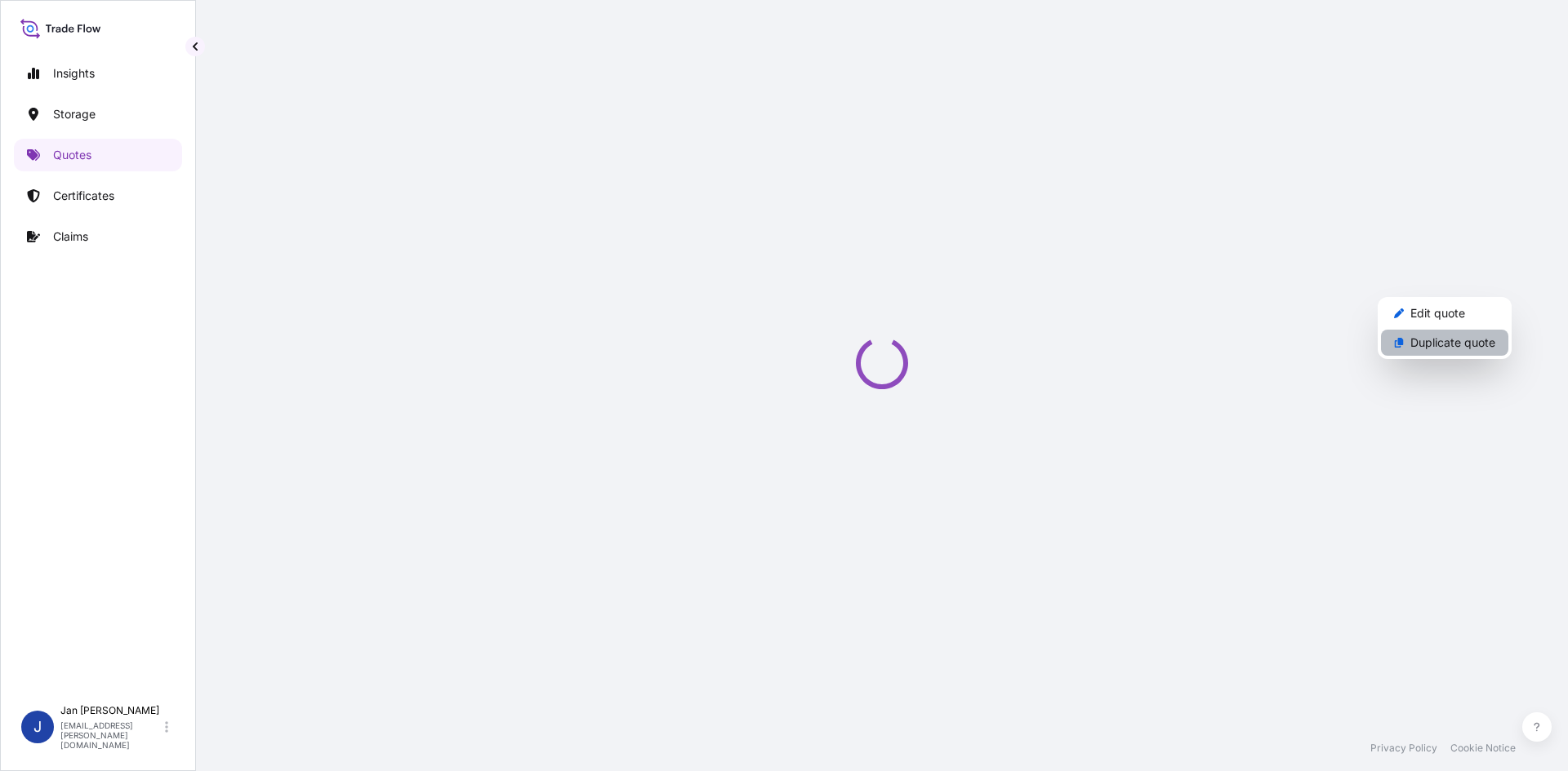
select select "Water"
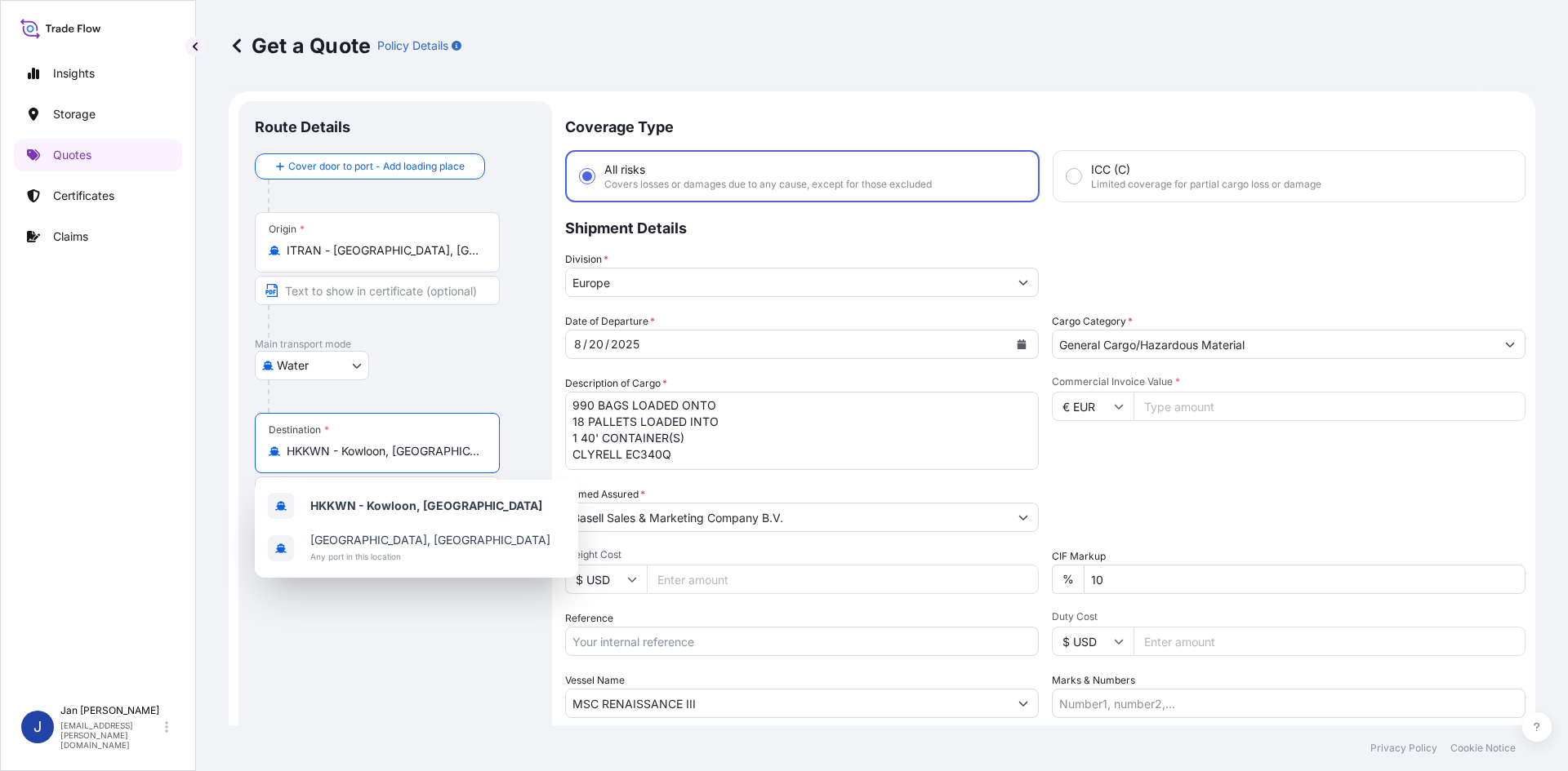
drag, startPoint x: 409, startPoint y: 448, endPoint x: 84, endPoint y: 449, distance: 325.0
click at [84, 449] on div "Insights Storage Quotes Certificates Claims J [PERSON_NAME] [EMAIL_ADDRESS][PER…" at bounding box center [784, 386] width 1568 height 771
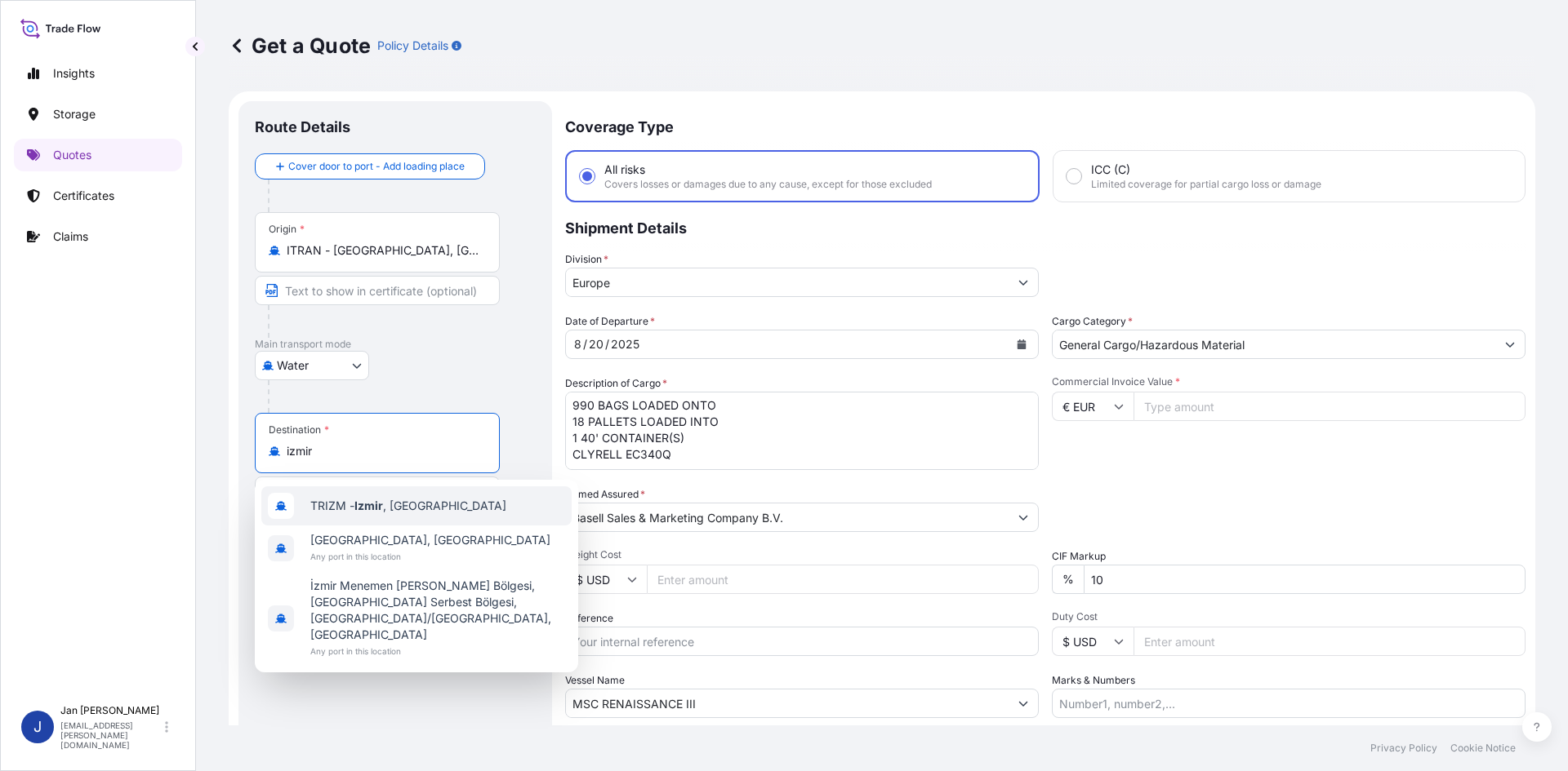
click at [380, 512] on span "TRIZM - [GEOGRAPHIC_DATA] , [GEOGRAPHIC_DATA]" at bounding box center [408, 506] width 196 height 17
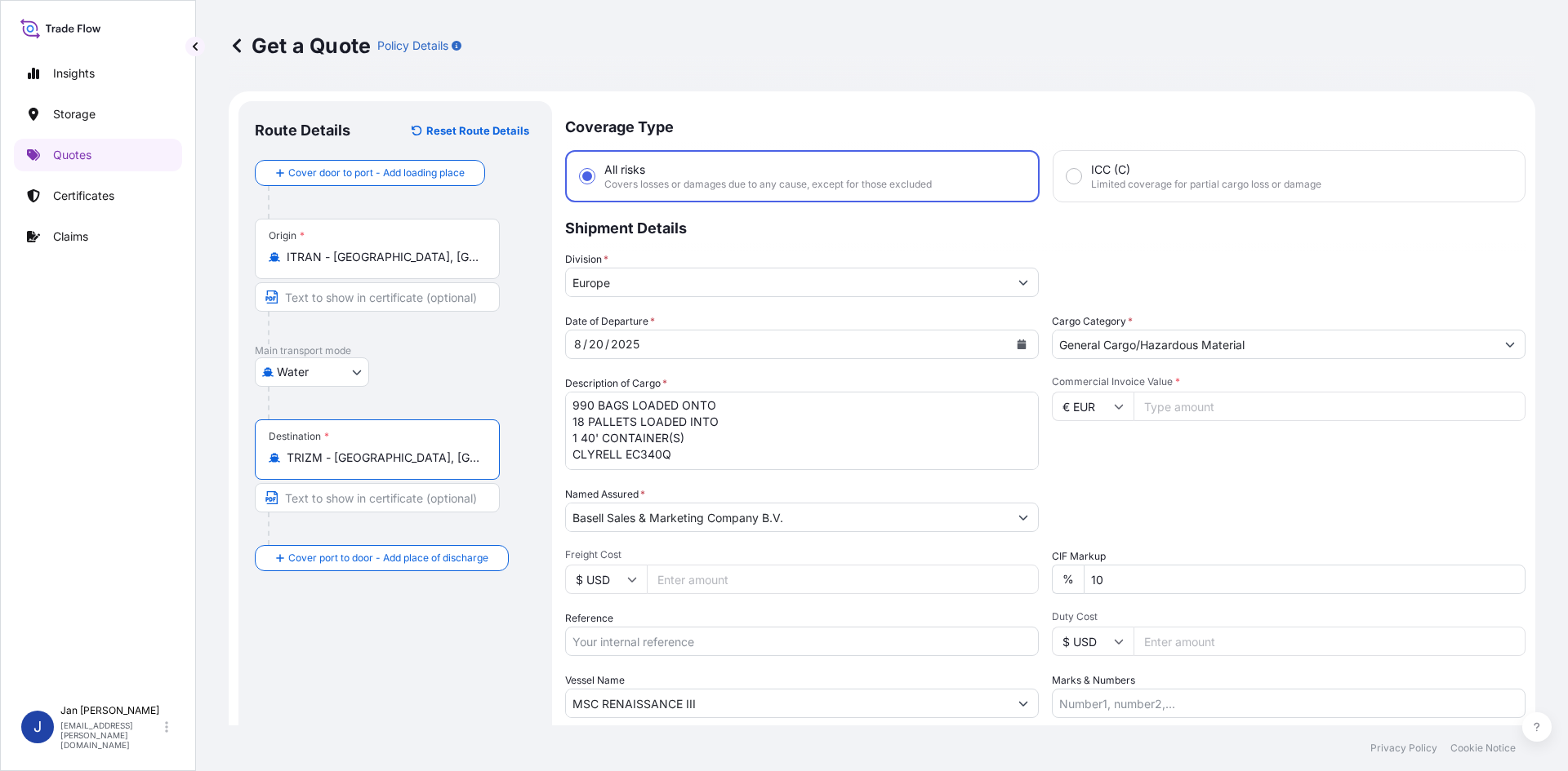
type input "TRIZM - [GEOGRAPHIC_DATA], [GEOGRAPHIC_DATA]"
click at [681, 335] on div "[DATE]" at bounding box center [786, 345] width 442 height 30
click at [1027, 348] on button "Calendar" at bounding box center [1022, 345] width 26 height 26
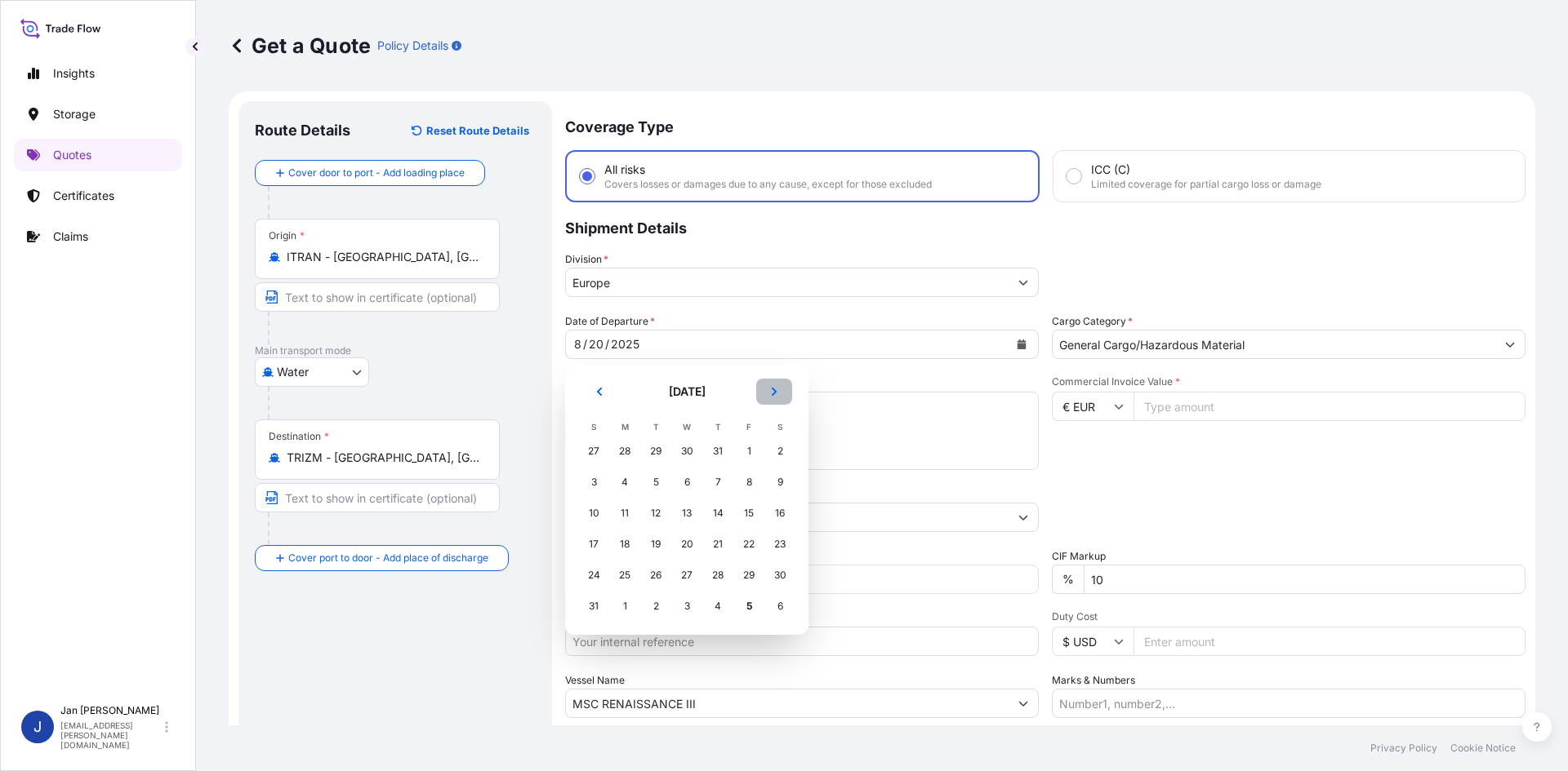
click at [781, 399] on button "Next" at bounding box center [774, 392] width 36 height 26
click at [623, 452] on div "1" at bounding box center [625, 451] width 30 height 30
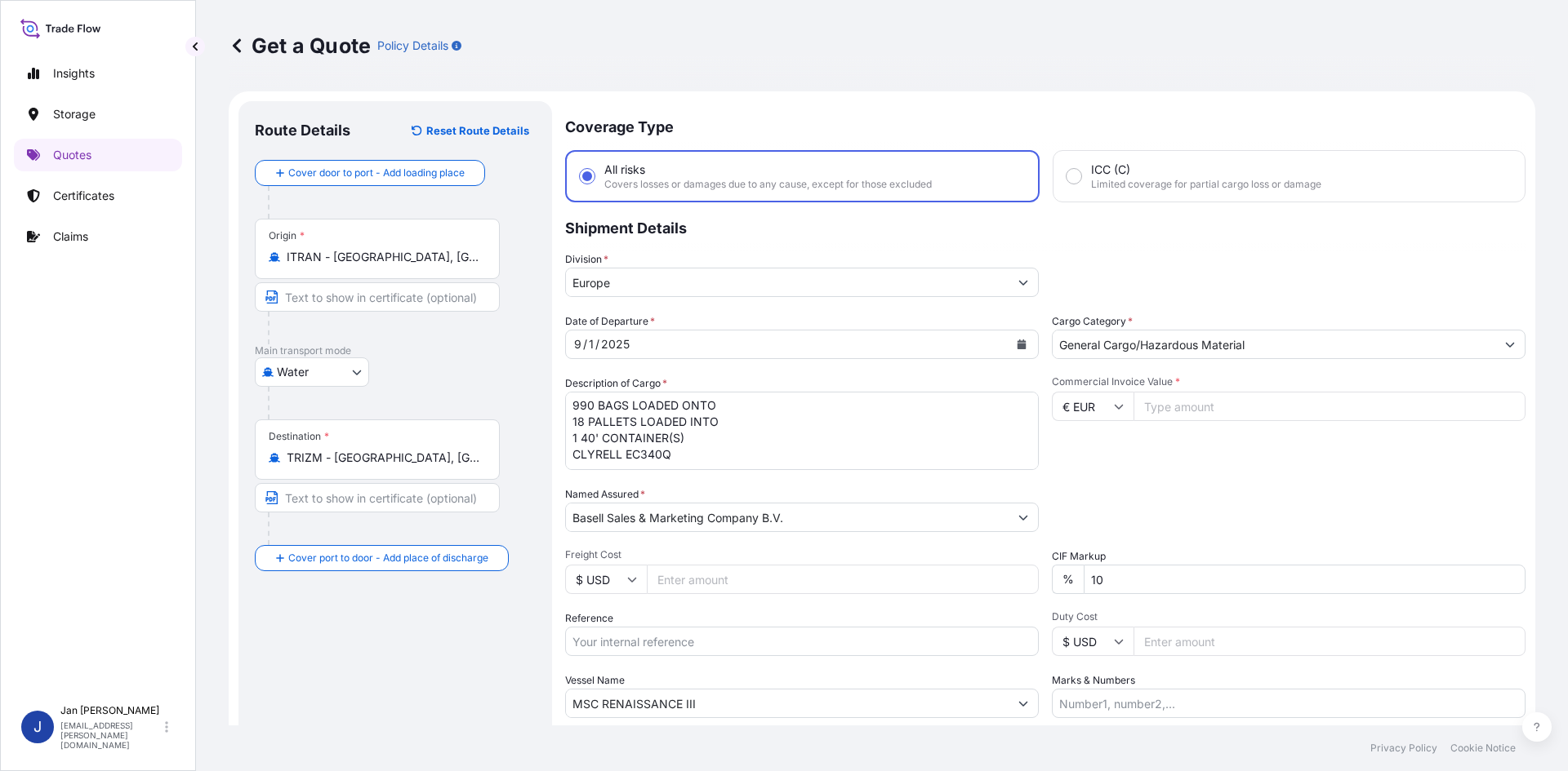
scroll to position [124, 0]
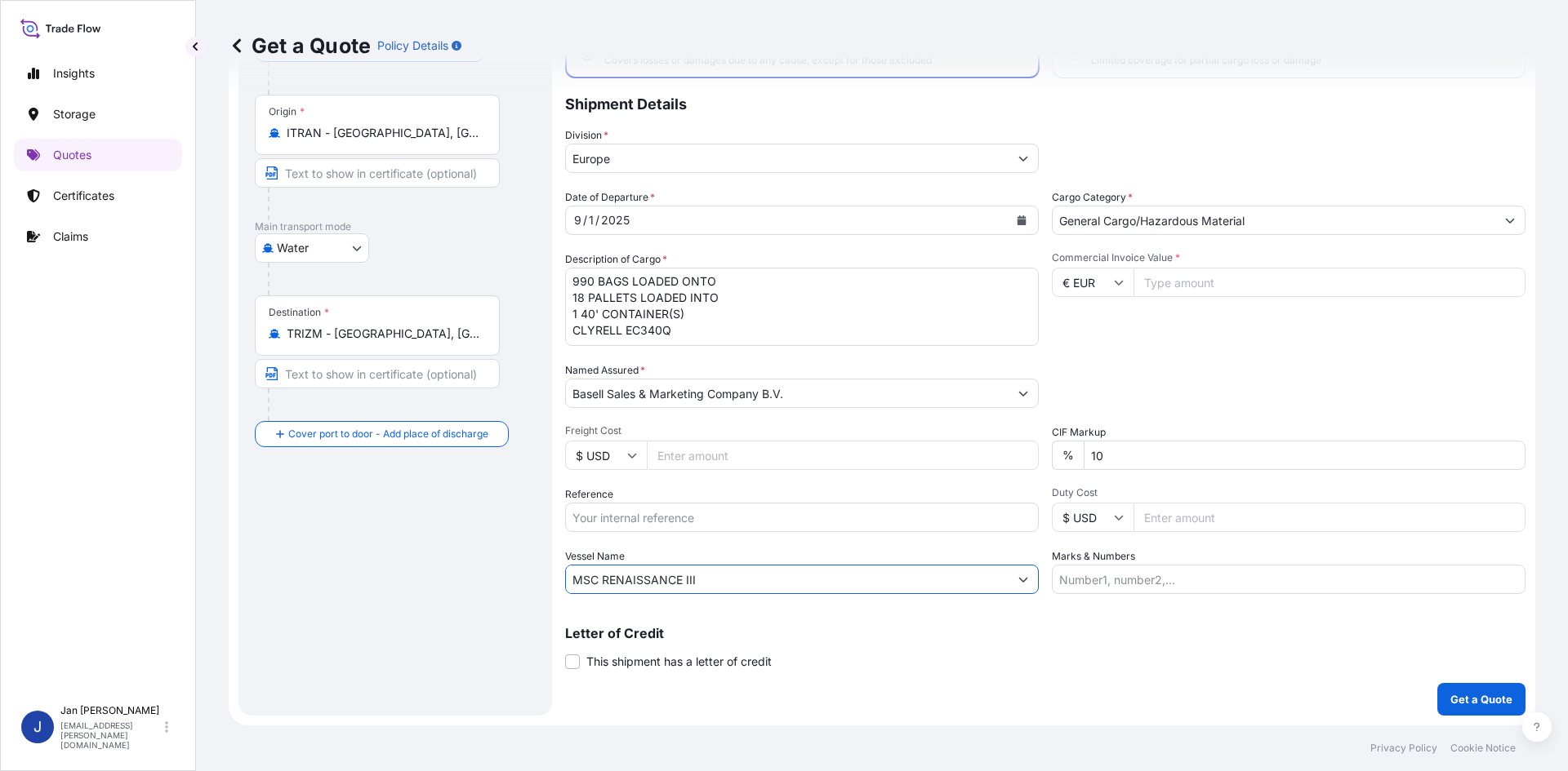
drag, startPoint x: 720, startPoint y: 578, endPoint x: 235, endPoint y: 558, distance: 485.4
click at [235, 558] on form "Route Details Reset Route Details Cover door to port - Add loading place Place …" at bounding box center [882, 347] width 1307 height 758
paste input "ED [GEOGRAPHIC_DATA]"
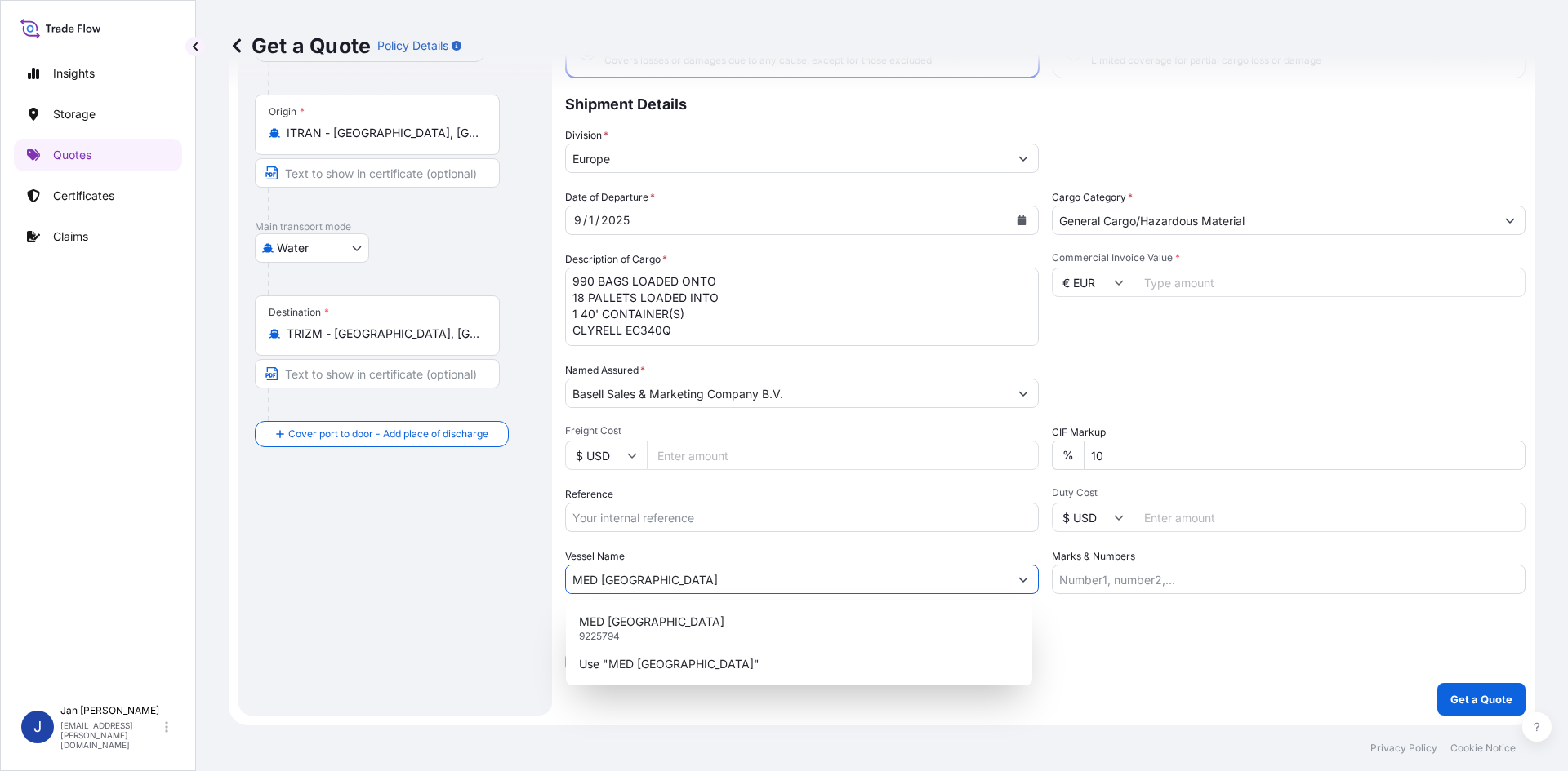
type input "MED [GEOGRAPHIC_DATA]"
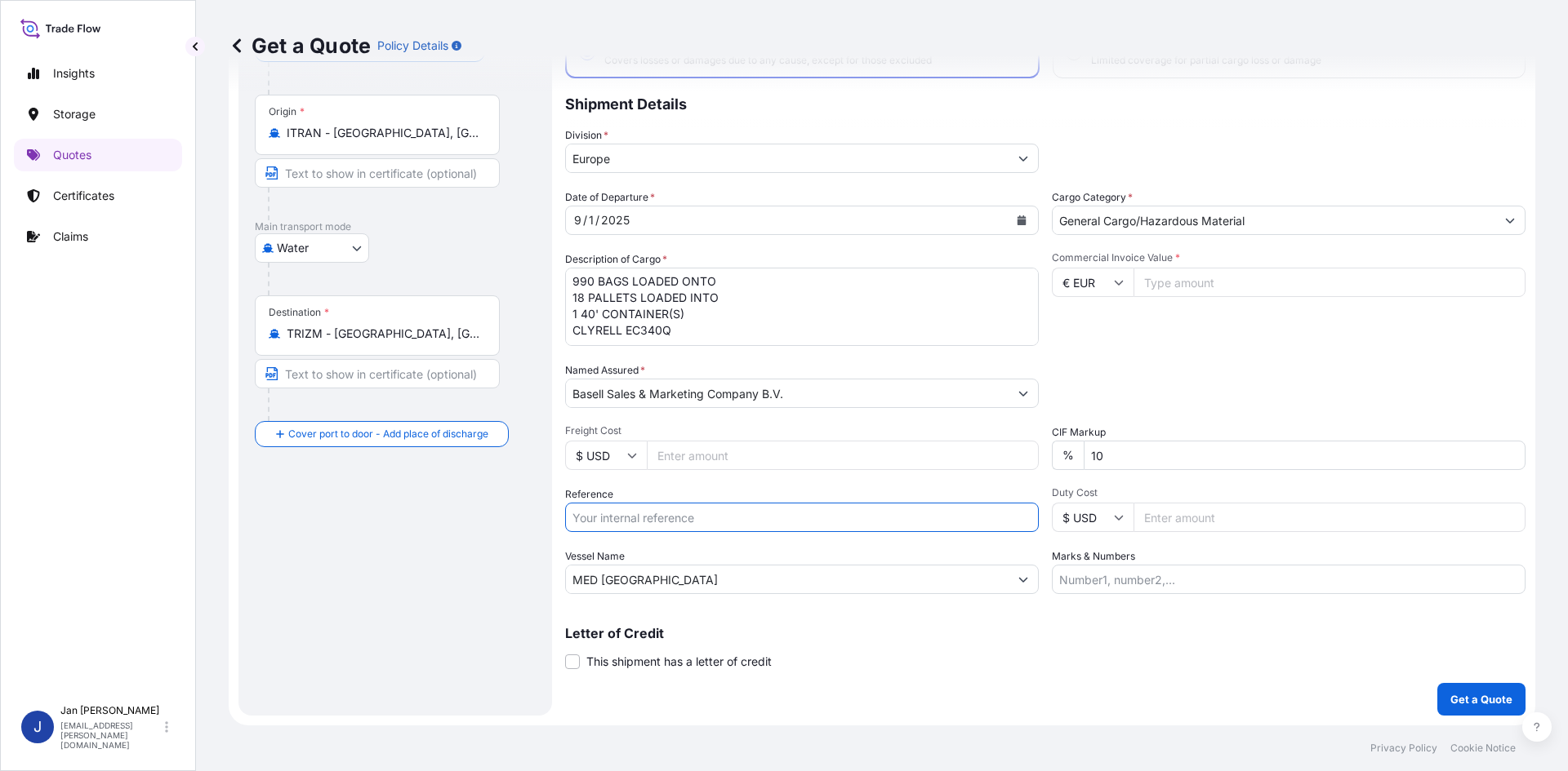
click at [688, 518] on input "Reference" at bounding box center [802, 518] width 474 height 30
paste input "1505193330"
type input "1505193330"
drag, startPoint x: 681, startPoint y: 335, endPoint x: 496, endPoint y: 235, distance: 210.3
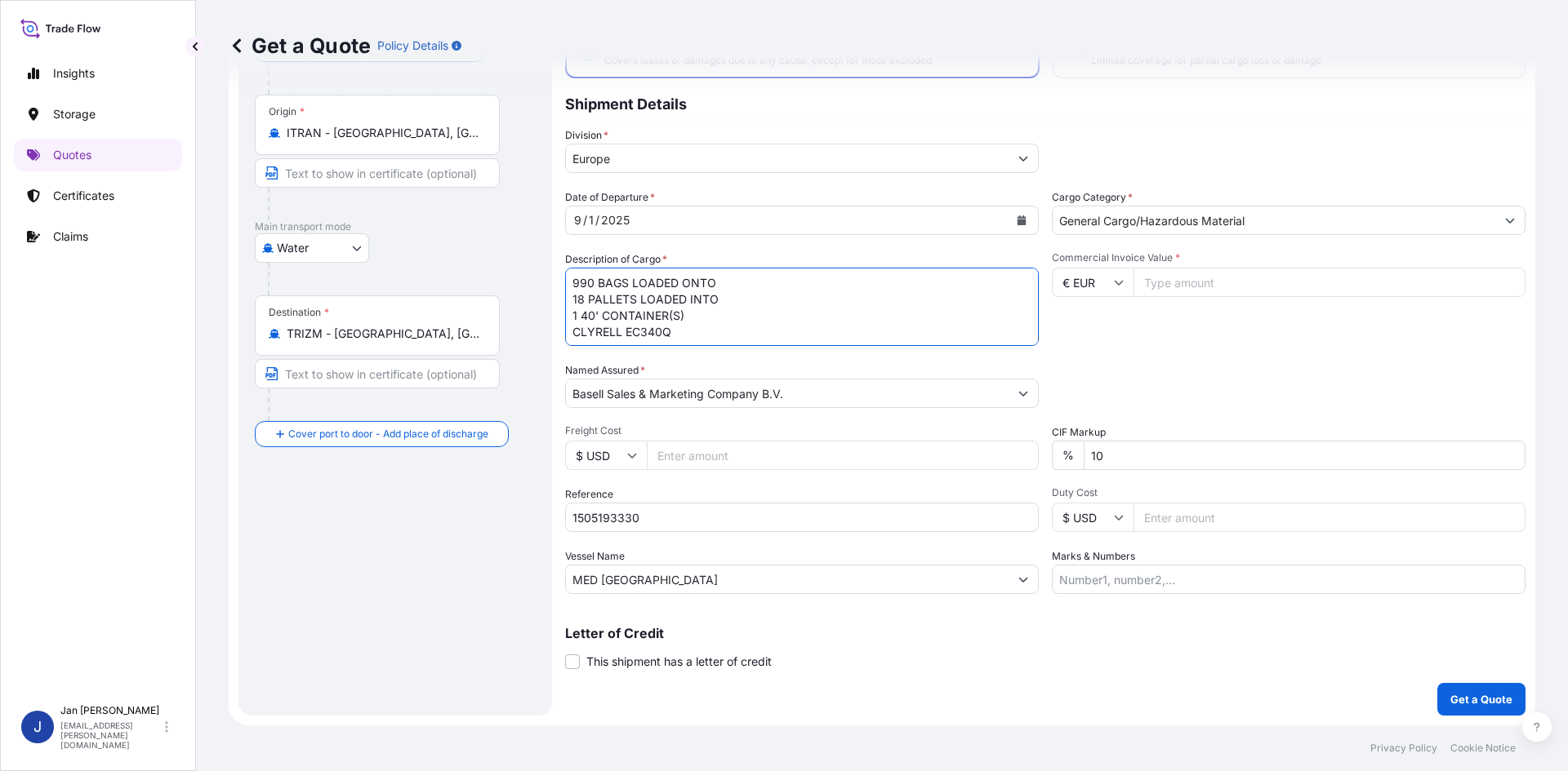
click at [496, 235] on form "Route Details Reset Route Details Cover door to port - Add loading place Place …" at bounding box center [882, 347] width 1307 height 758
paste textarea "BAGS LOADED ONTO 108 PALLETS LOADED INTO 6 40' CONTAINER(S) CLYRELL RC213M"
drag, startPoint x: 575, startPoint y: 283, endPoint x: 579, endPoint y: 309, distance: 26.3
click at [575, 283] on textarea "990 BAGS LOADED ONTO 18 PALLETS LOADED INTO 1 40' CONTAINER(S) CLYRELL EC340Q" at bounding box center [802, 307] width 474 height 79
paste textarea "5.940"
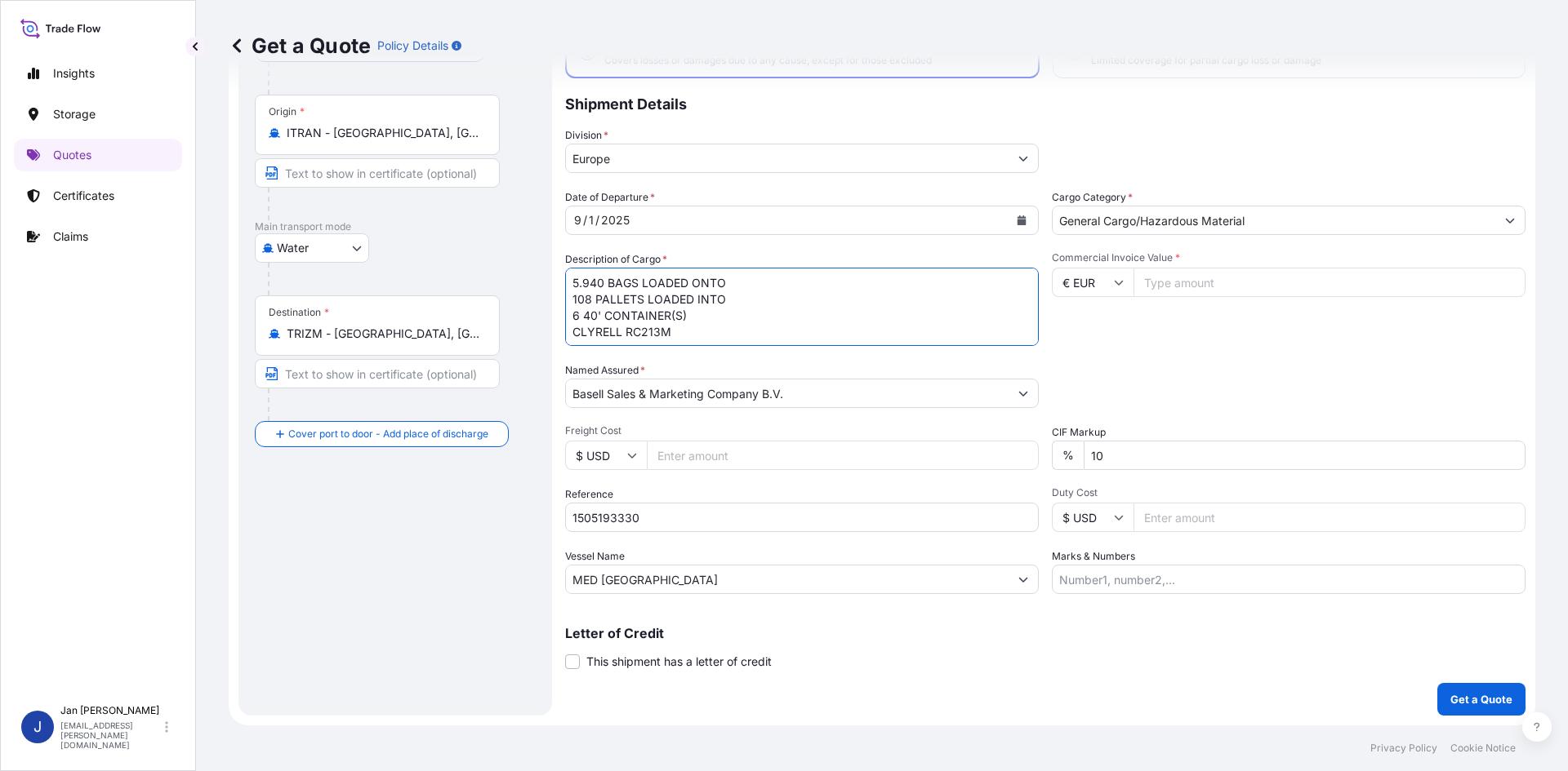
type textarea "5.940 BAGS LOADED ONTO 108 PALLETS LOADED INTO 6 40' CONTAINER(S) CLYRELL RC213M"
click at [1293, 284] on input "Commercial Invoice Value *" at bounding box center [1330, 283] width 392 height 30
paste input "188.36"
type input "188.36"
drag, startPoint x: 1037, startPoint y: 285, endPoint x: 865, endPoint y: 310, distance: 173.8
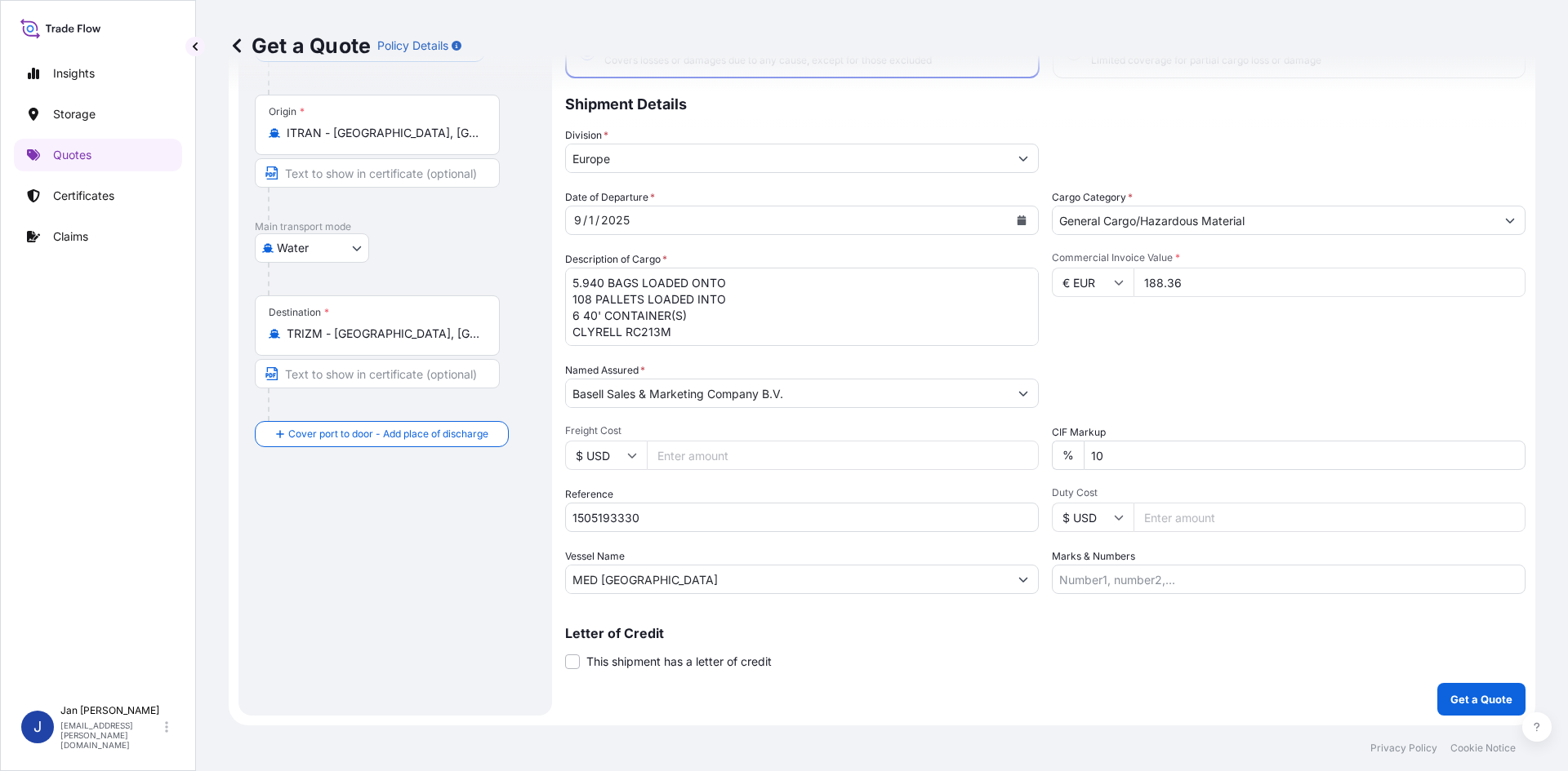
click at [865, 310] on div "Date of Departure * [DATE] Cargo Category * General Cargo/Hazardous Material De…" at bounding box center [1046, 391] width 961 height 405
type input "193792.50"
click at [1212, 564] on div "Marks & Numbers" at bounding box center [1288, 571] width 474 height 45
click at [1209, 572] on input "Marks & Numbers" at bounding box center [1288, 580] width 474 height 30
paste input "POLIBAK/ [GEOGRAPHIC_DATA]"
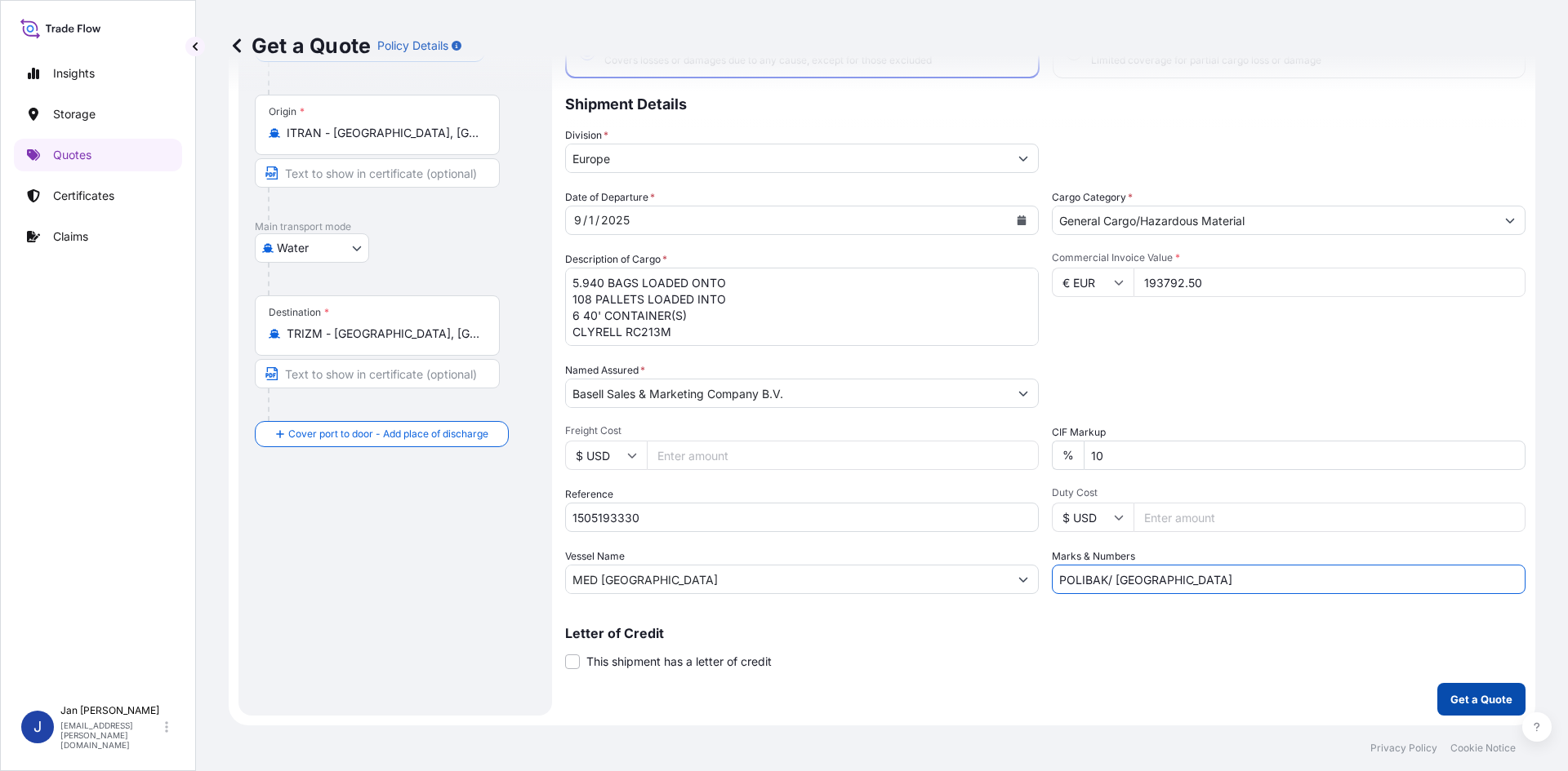
type input "POLIBAK/ [GEOGRAPHIC_DATA]"
click at [1485, 687] on button "Get a Quote" at bounding box center [1481, 699] width 88 height 32
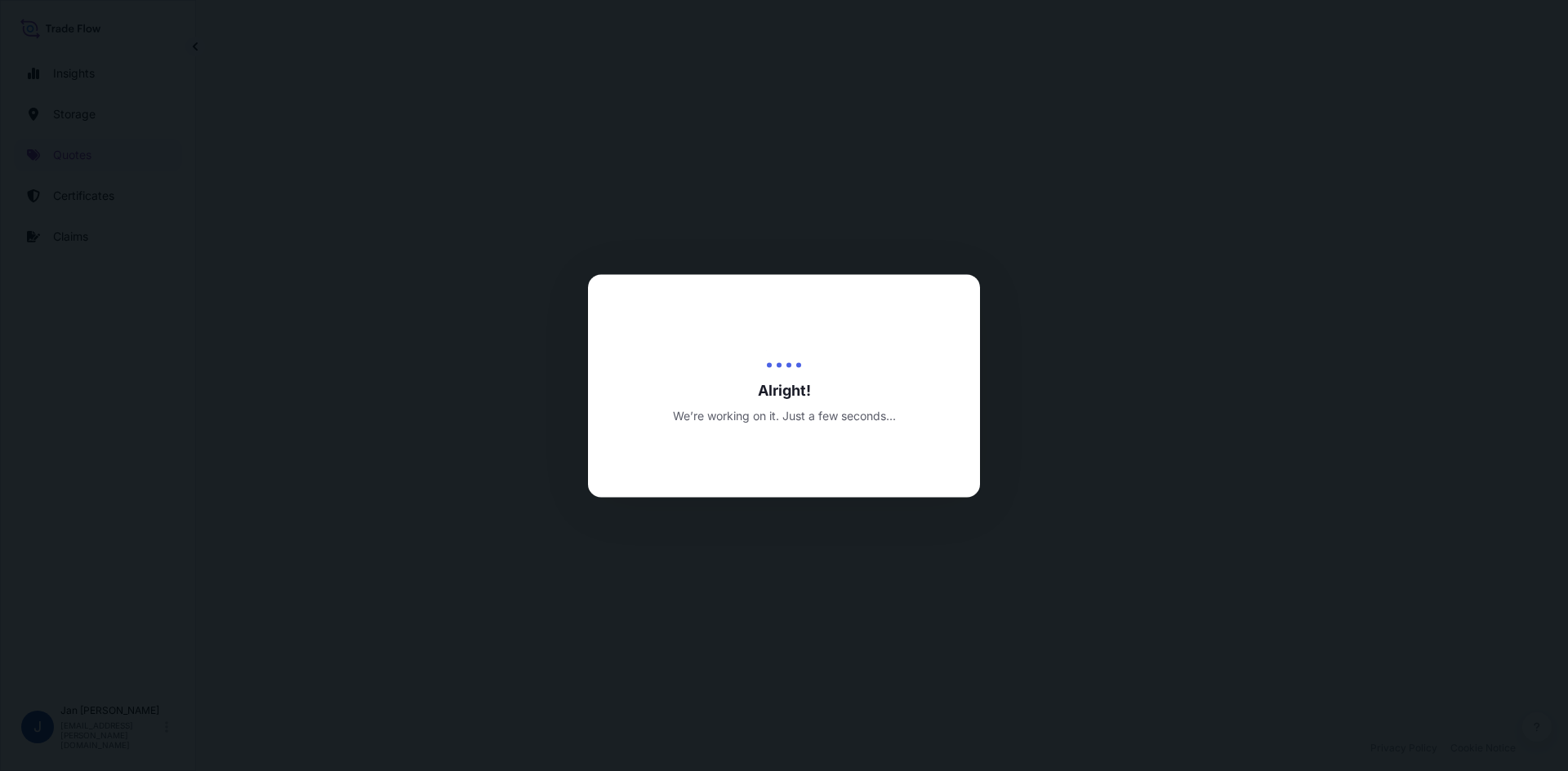
select select "Water"
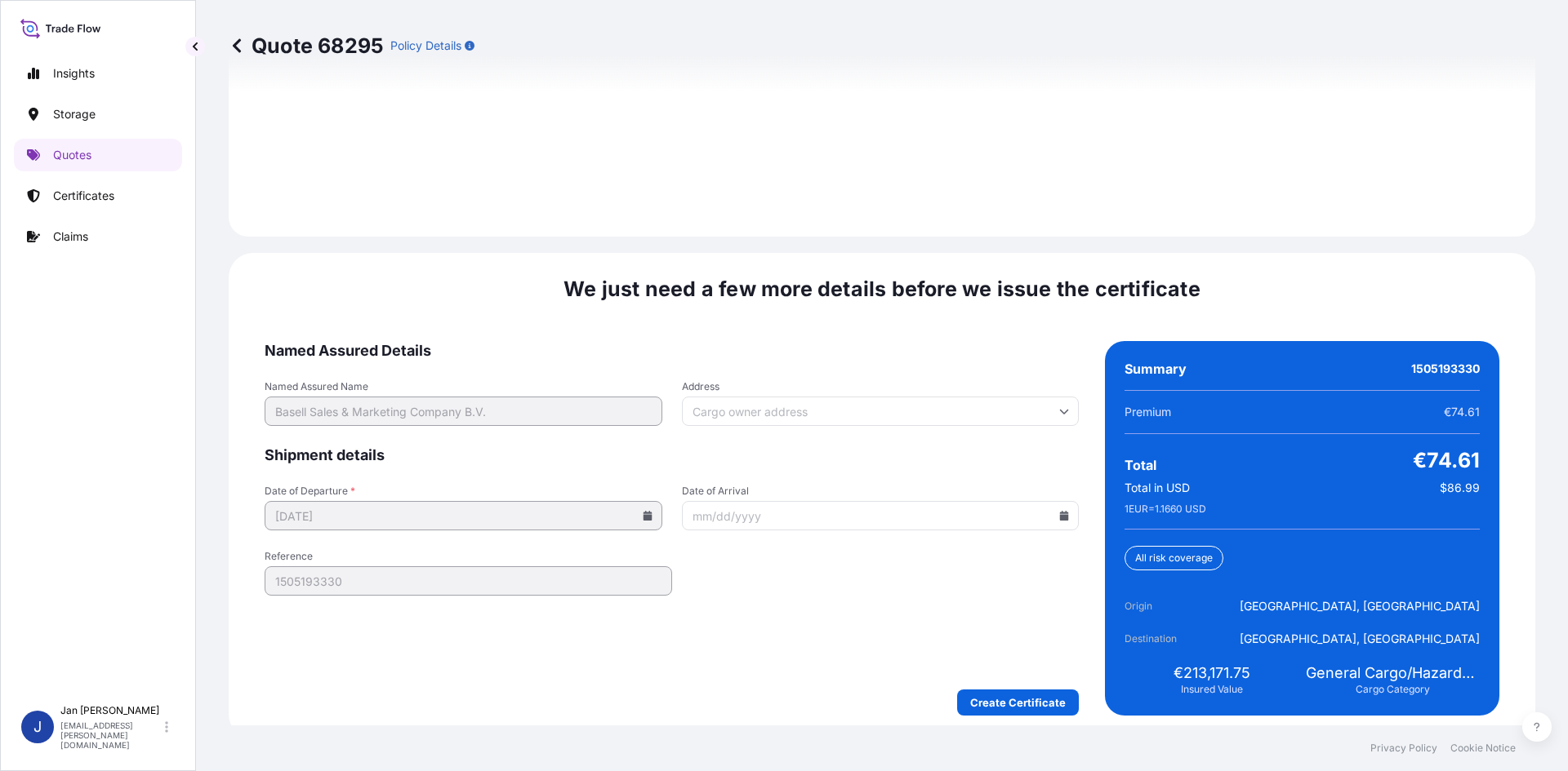
scroll to position [2342, 0]
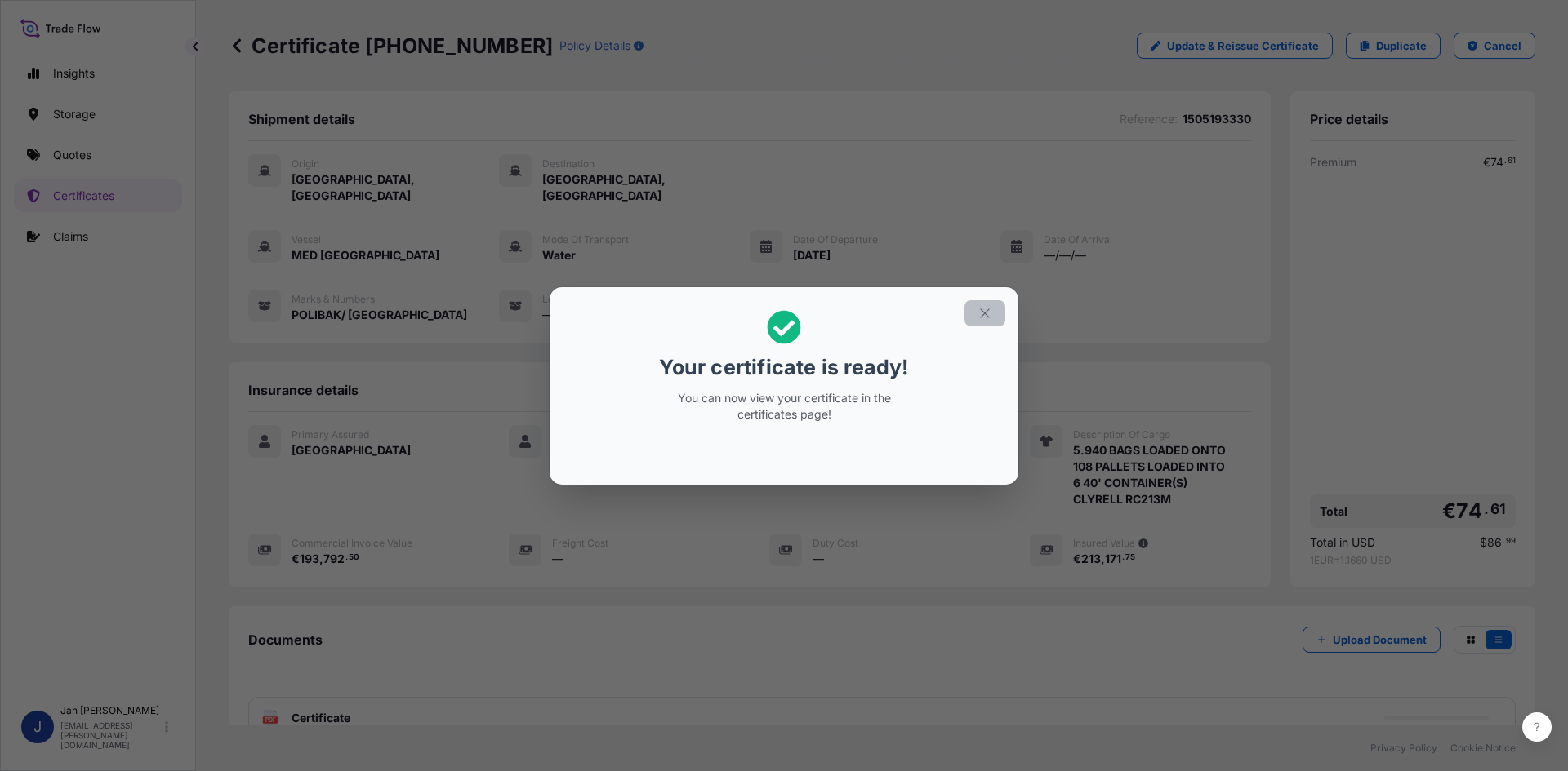
click at [990, 311] on icon "button" at bounding box center [985, 313] width 15 height 15
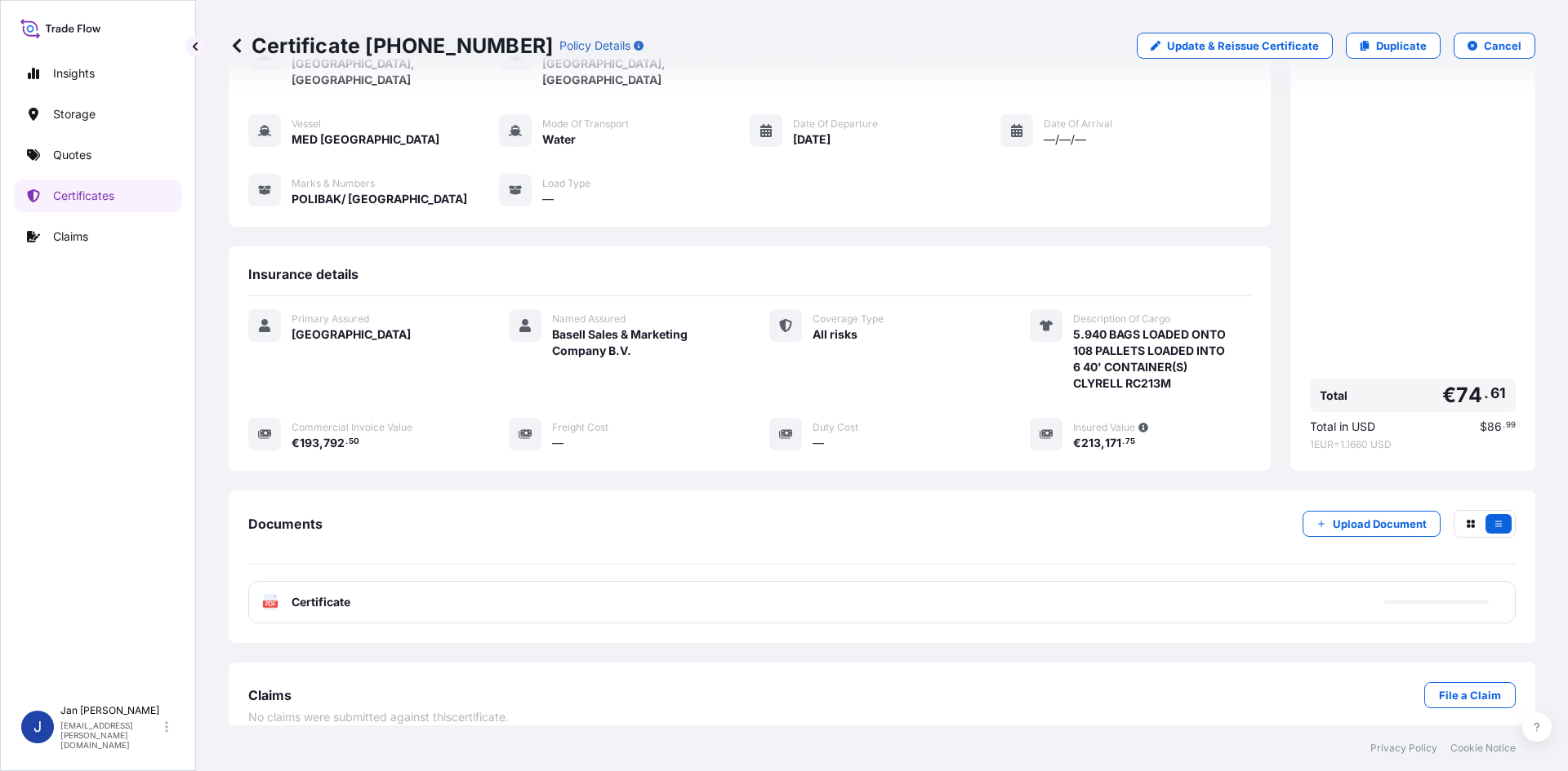
scroll to position [120, 0]
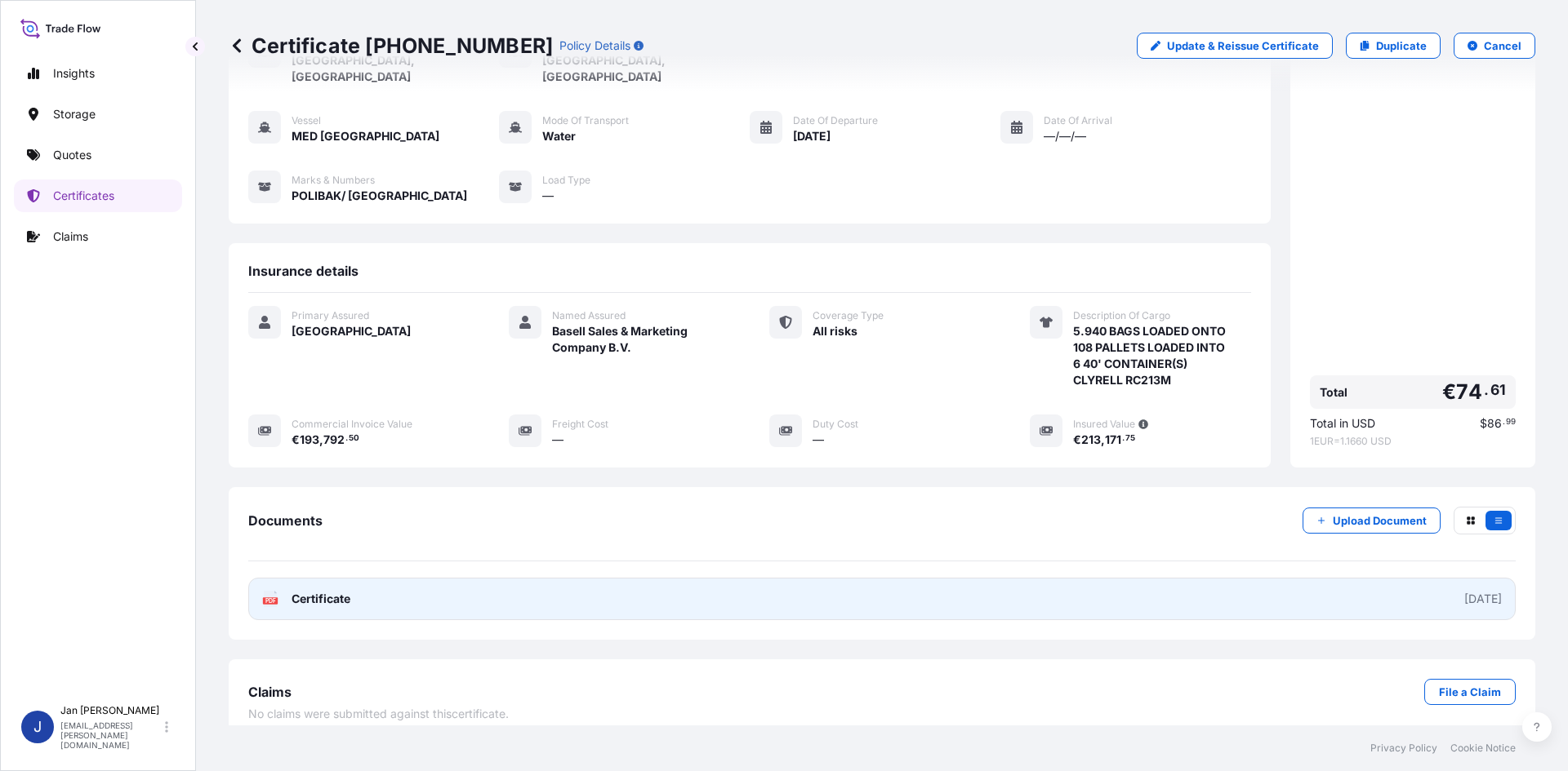
click at [907, 578] on link "PDF Certificate [DATE]" at bounding box center [882, 600] width 1268 height 43
